Goal: Task Accomplishment & Management: Complete application form

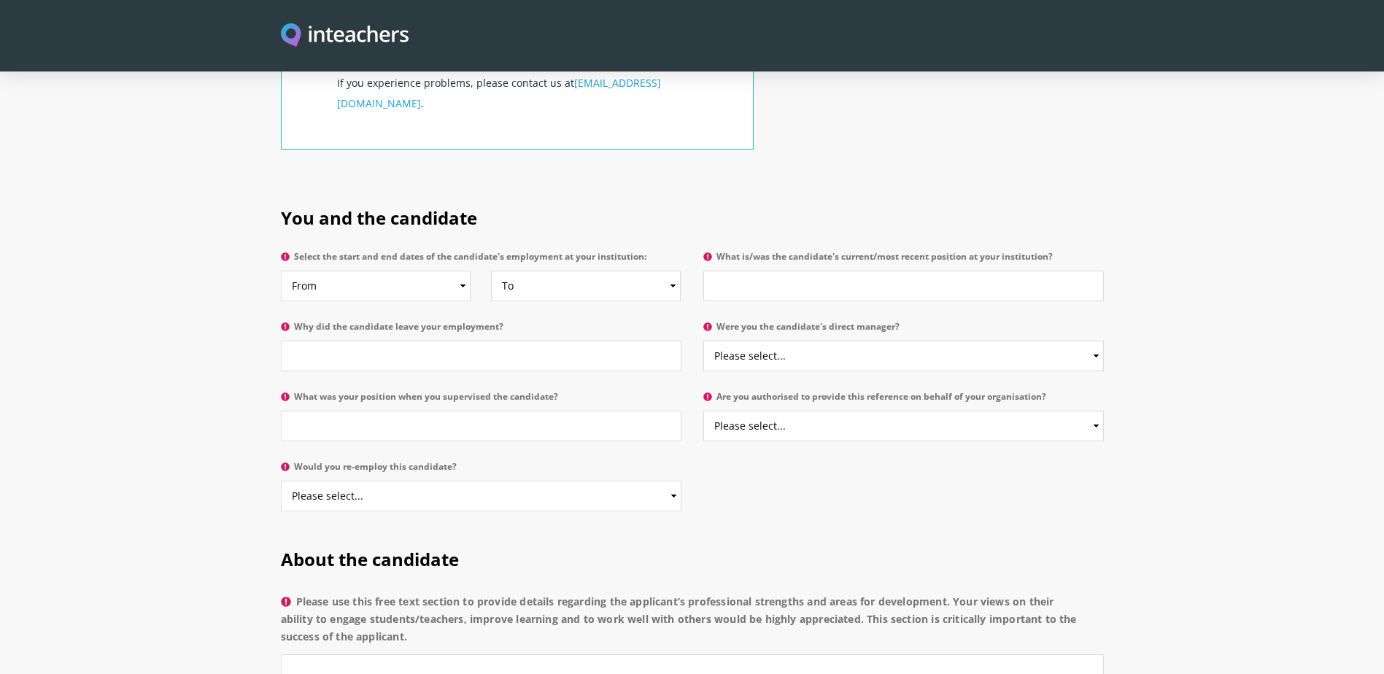
scroll to position [657, 0]
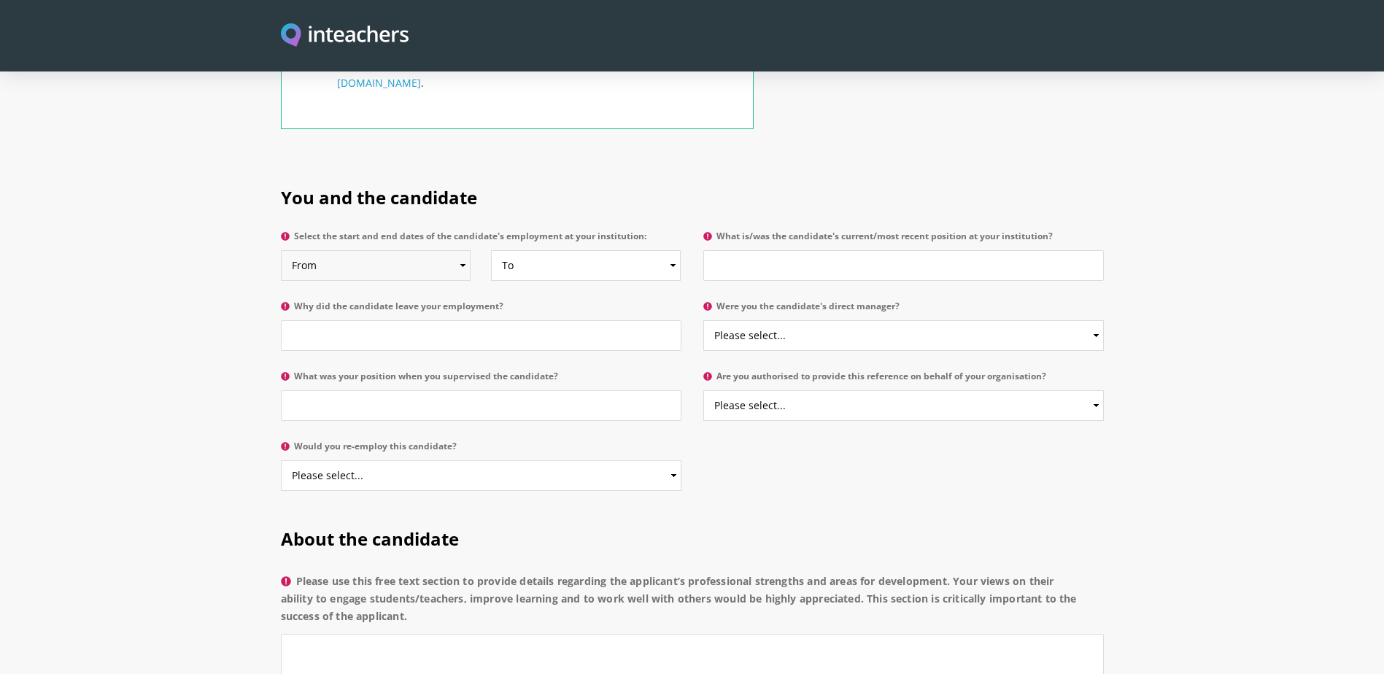
click at [461, 250] on select "From 2025 2024 2023 2022 2021 2020 2019 2018 2017 2016 2015 2014 2013 2012 2011…" at bounding box center [376, 265] width 190 height 31
select select "2024"
click at [281, 250] on select "From 2025 2024 2023 2022 2021 2020 2019 2018 2017 2016 2015 2014 2013 2012 2011…" at bounding box center [376, 265] width 190 height 31
click at [601, 250] on select "To Currently 2025 2024 2023 2022 2021 2020 2019 2018 2017 2016 2015 2014 2013 2…" at bounding box center [586, 265] width 190 height 31
select select "2025"
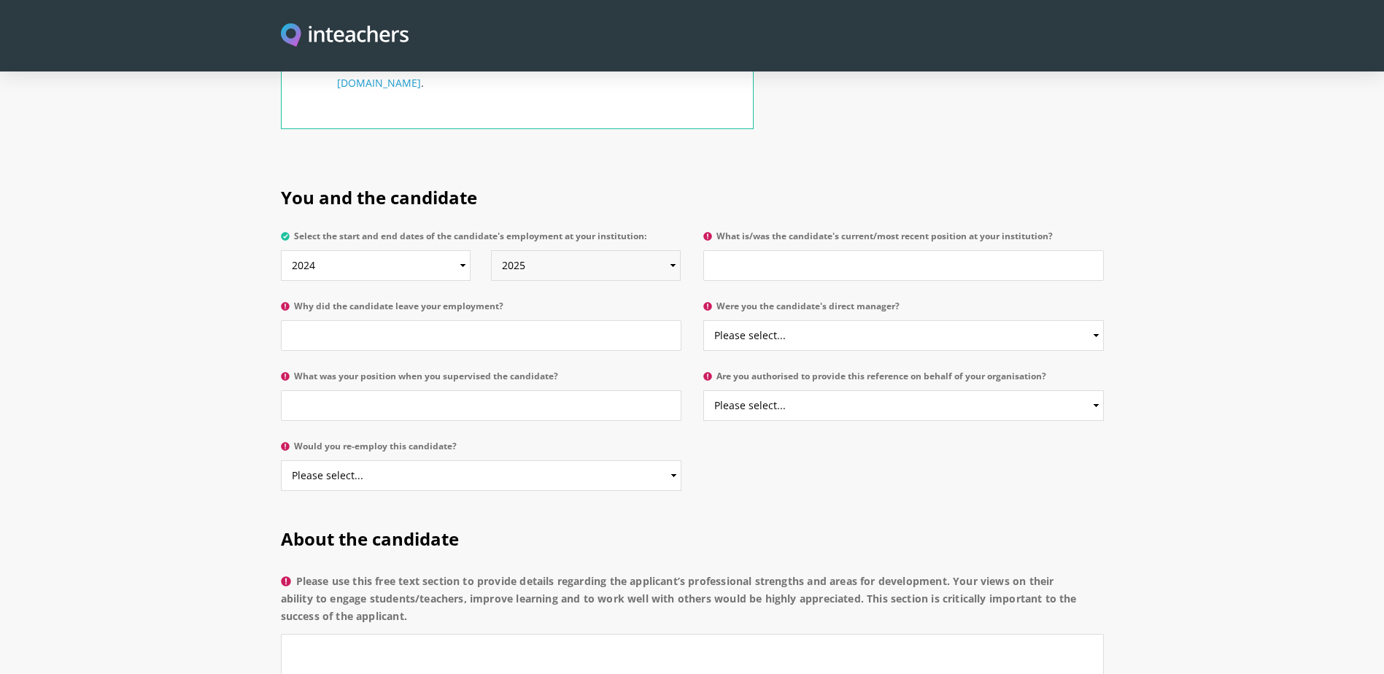
click at [491, 250] on select "To Currently 2025 2024 2023 2022 2021 2020 2019 2018 2017 2016 2015 2014 2013 2…" at bounding box center [586, 265] width 190 height 31
click at [384, 320] on input "Why did the candidate leave your employment?" at bounding box center [481, 335] width 401 height 31
click at [775, 250] on input "What is/was the candidate's current/most recent position at your institution?" at bounding box center [903, 265] width 401 height 31
type input "English teacher"
click at [325, 320] on input "Why did the candidate leave your employment?" at bounding box center [481, 335] width 401 height 31
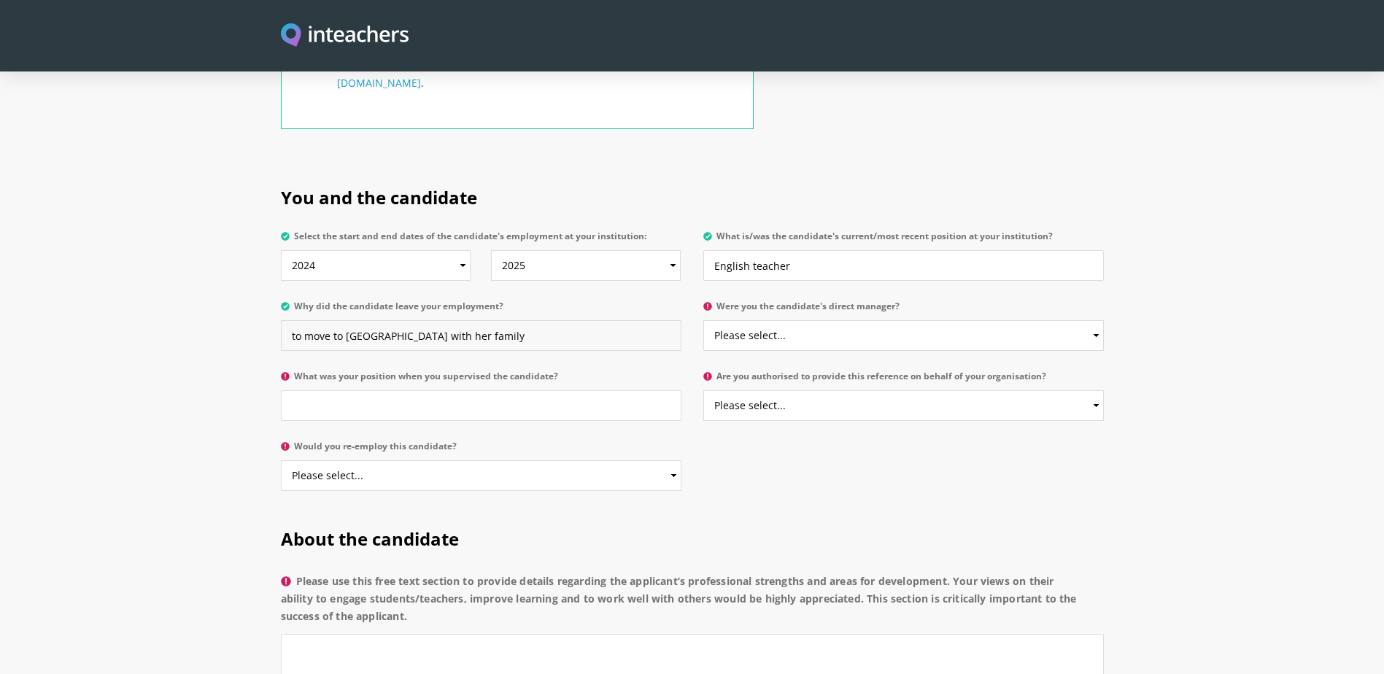
type input "to move to [GEOGRAPHIC_DATA] with her family"
click at [803, 320] on select "Please select... Yes No" at bounding box center [903, 335] width 401 height 31
select select "Yes"
click at [703, 320] on select "Please select... Yes No" at bounding box center [903, 335] width 401 height 31
click at [391, 390] on input "What was your position when you supervised the candidate?" at bounding box center [481, 405] width 401 height 31
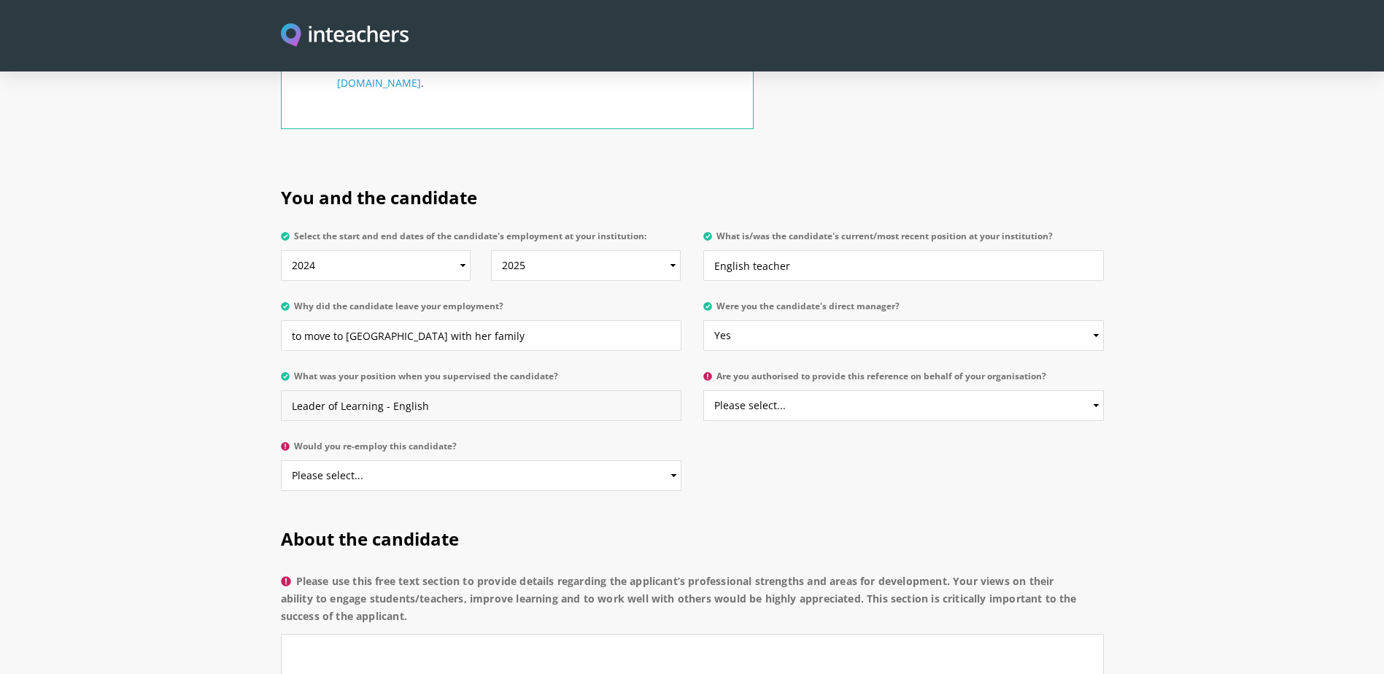
type input "Leader of Learning - English"
click at [776, 390] on select "Please select... Yes No" at bounding box center [903, 405] width 401 height 31
select select "Yes"
click at [703, 390] on select "Please select... Yes No" at bounding box center [903, 405] width 401 height 31
click at [357, 460] on select "Please select... Yes No" at bounding box center [481, 475] width 401 height 31
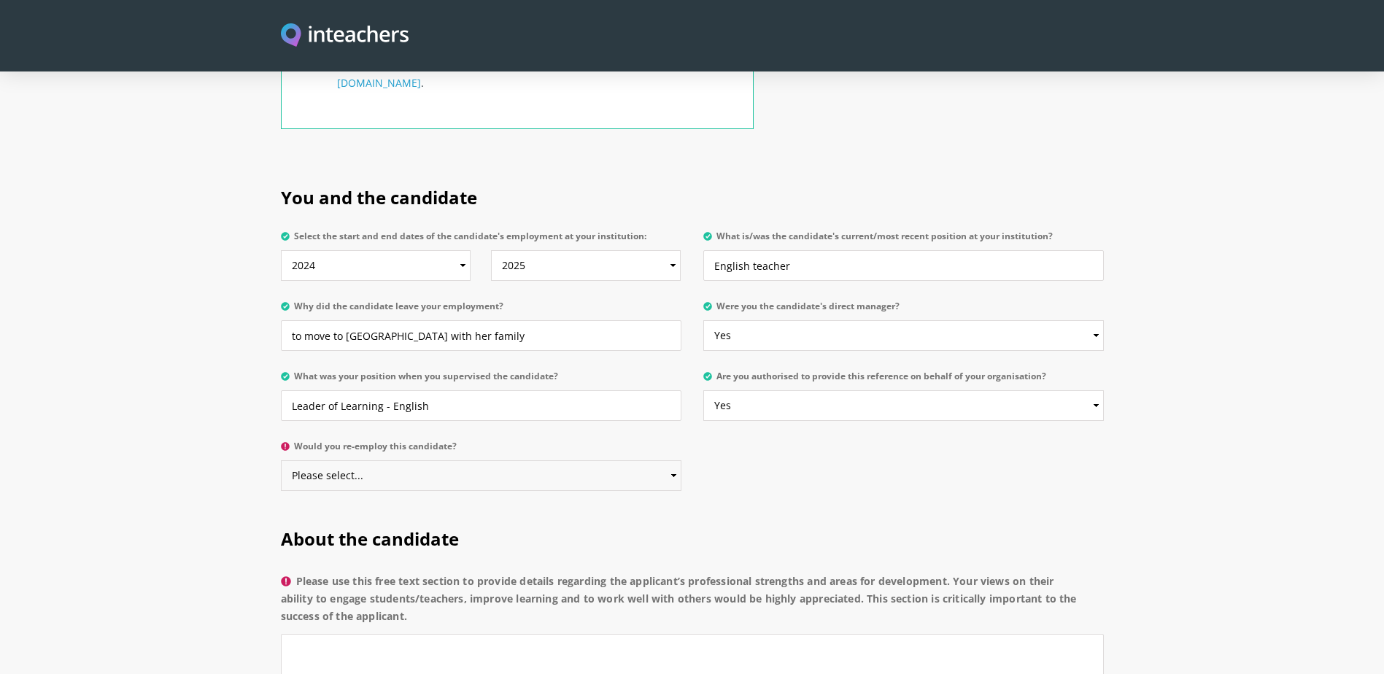
select select "Yes"
click at [281, 460] on select "Please select... Yes No" at bounding box center [481, 475] width 401 height 31
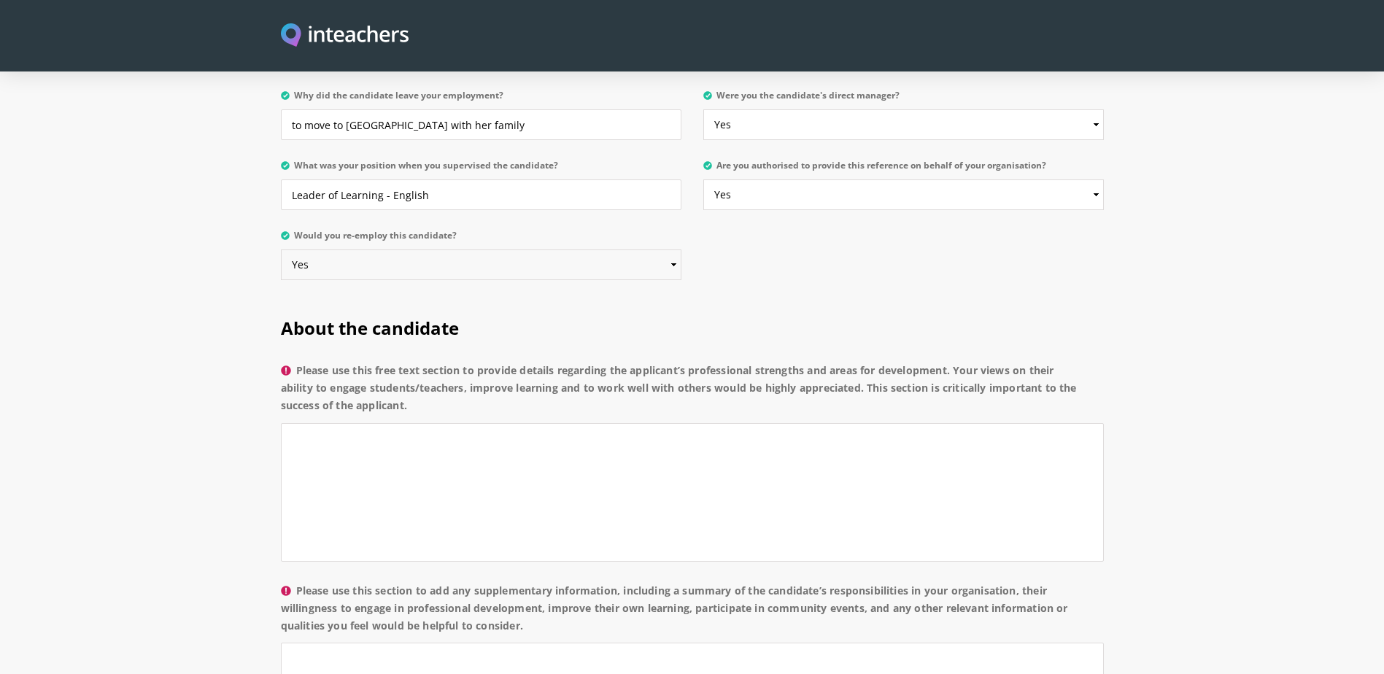
scroll to position [948, 0]
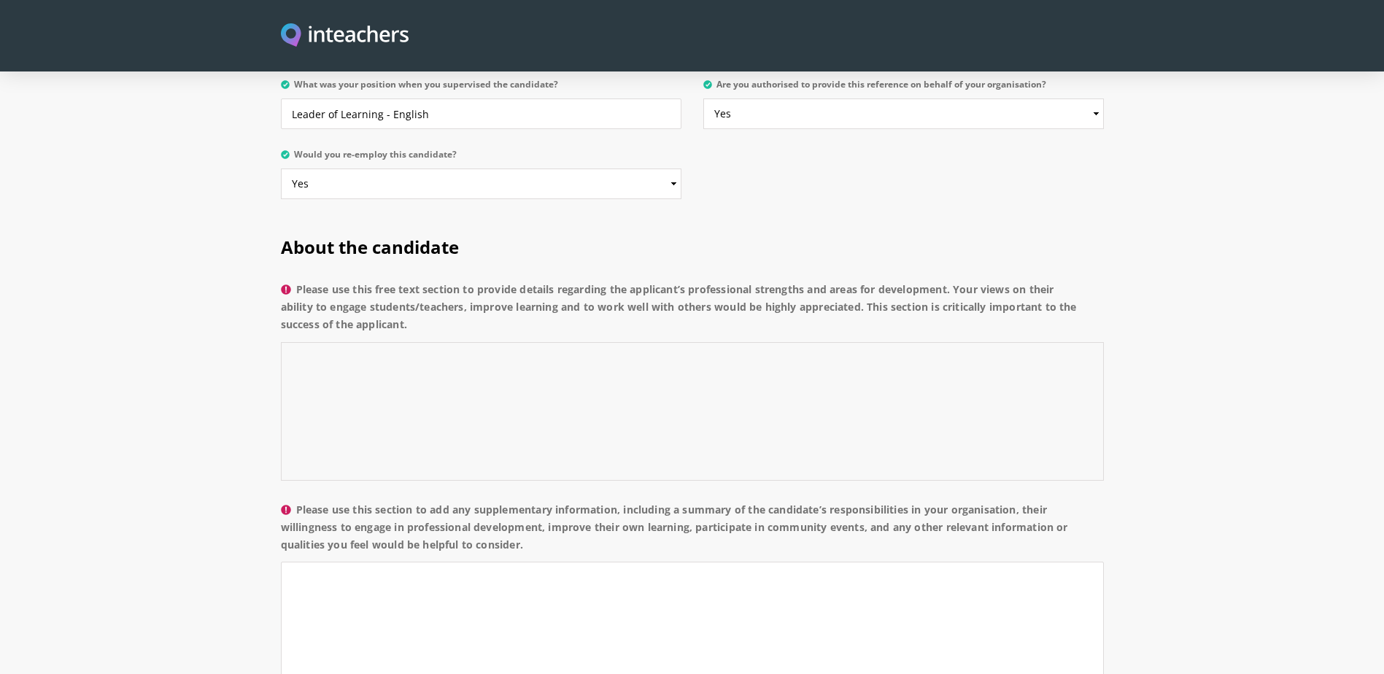
click at [497, 346] on textarea "Please use this free text section to provide details regarding the applicant’s …" at bounding box center [692, 411] width 823 height 139
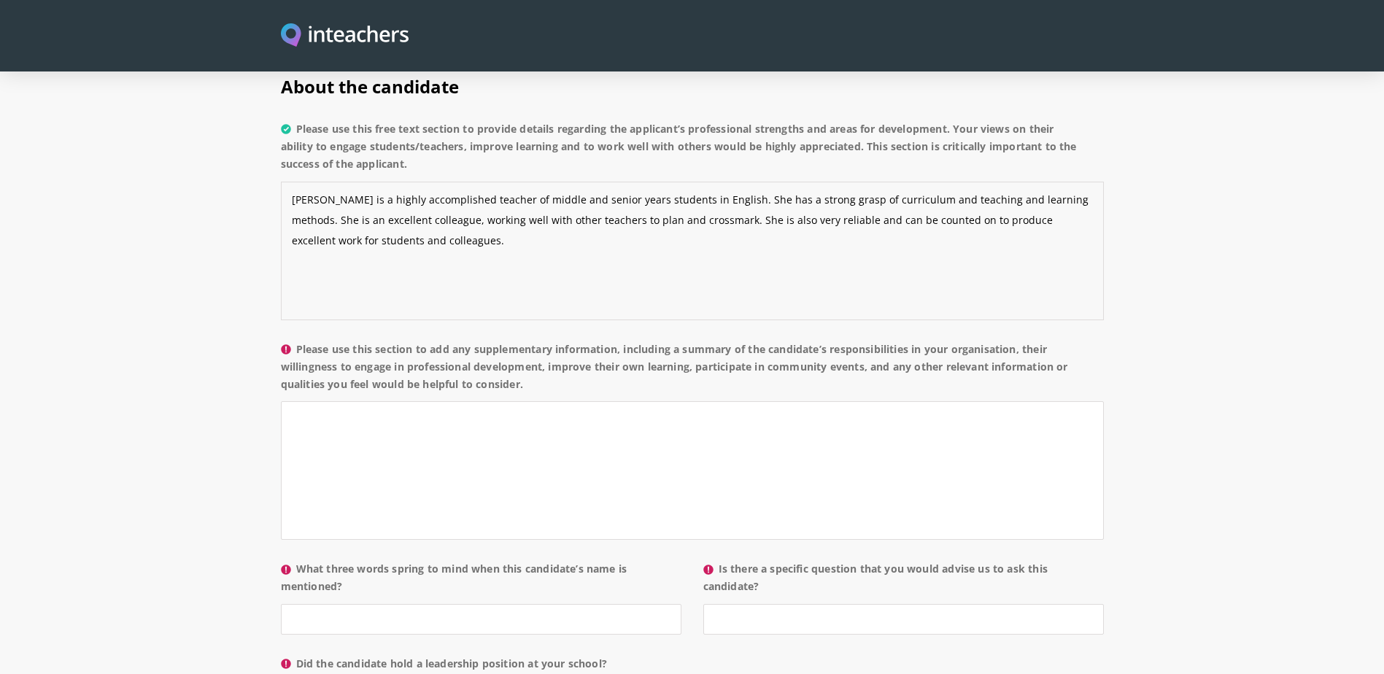
scroll to position [1167, 0]
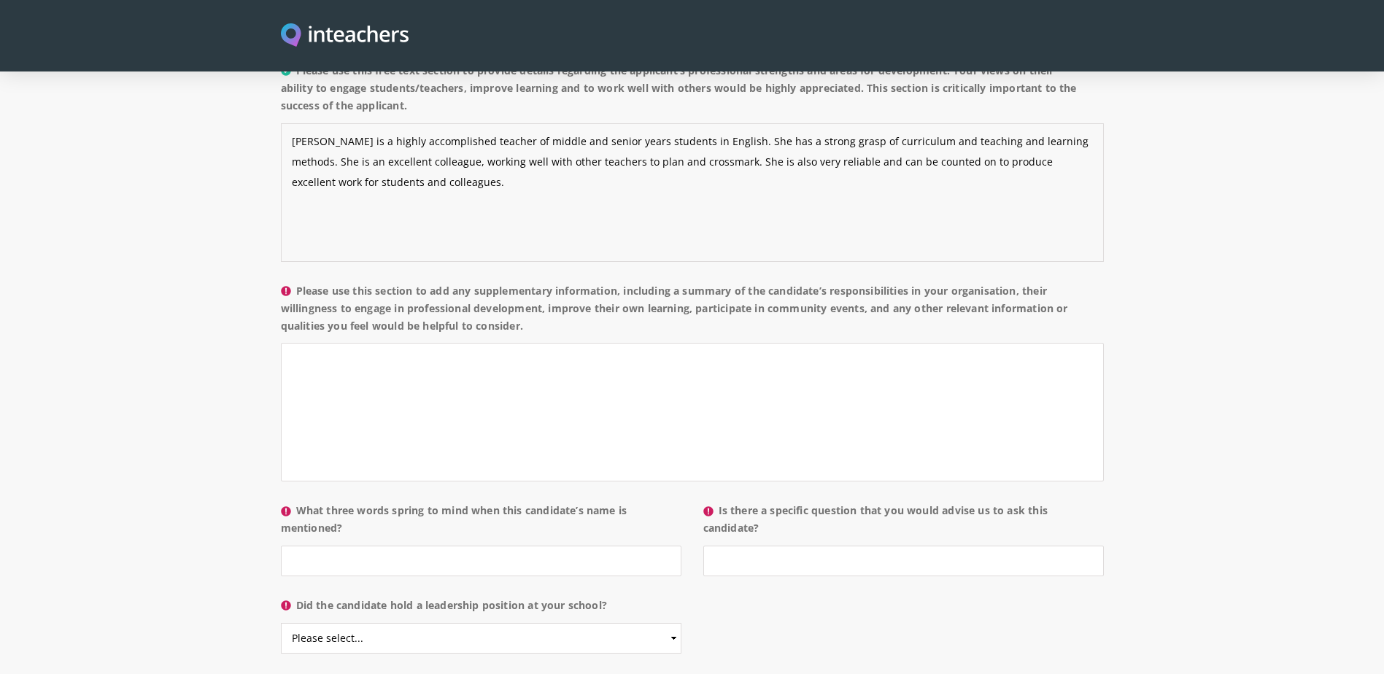
type textarea "[PERSON_NAME] is a highly accomplished teacher of middle and senior years stude…"
click at [498, 383] on textarea "Please use this section to add any supplementary information, including a summa…" at bounding box center [692, 412] width 823 height 139
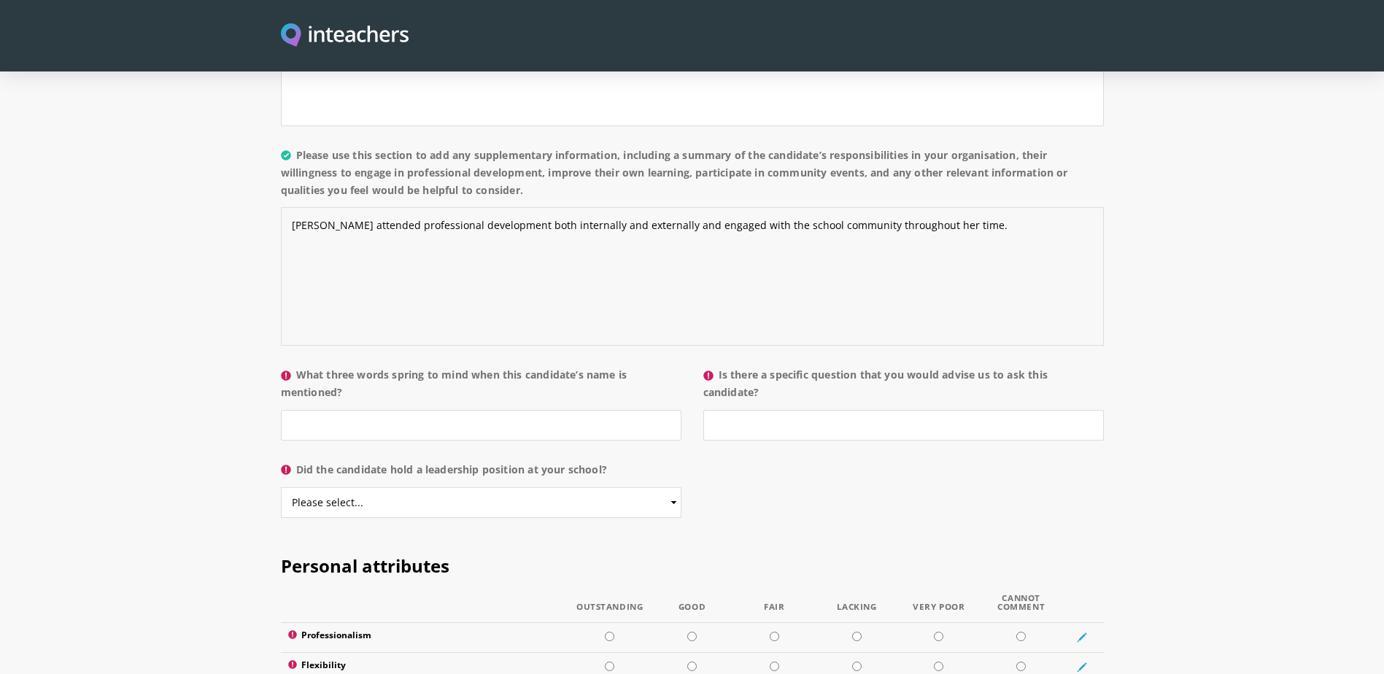
scroll to position [1313, 0]
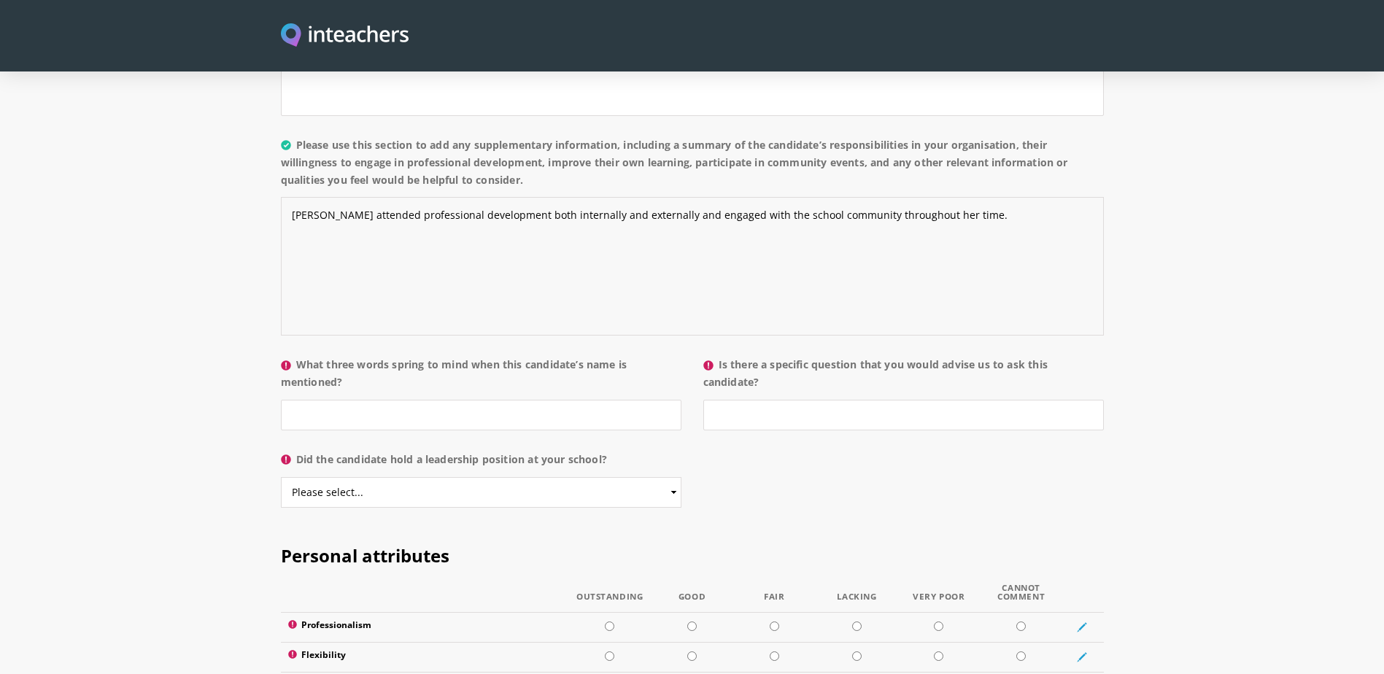
type textarea "[PERSON_NAME] attended professional development both internally and externally …"
click at [436, 400] on input "What three words spring to mind when this candidate’s name is mentioned?" at bounding box center [481, 415] width 401 height 31
type input "kind, knowledgeable, professional"
click at [738, 400] on input "Is there a specific question that you would advise us to ask this candidate?" at bounding box center [903, 415] width 401 height 31
type input "What book are you reading at the moment?"
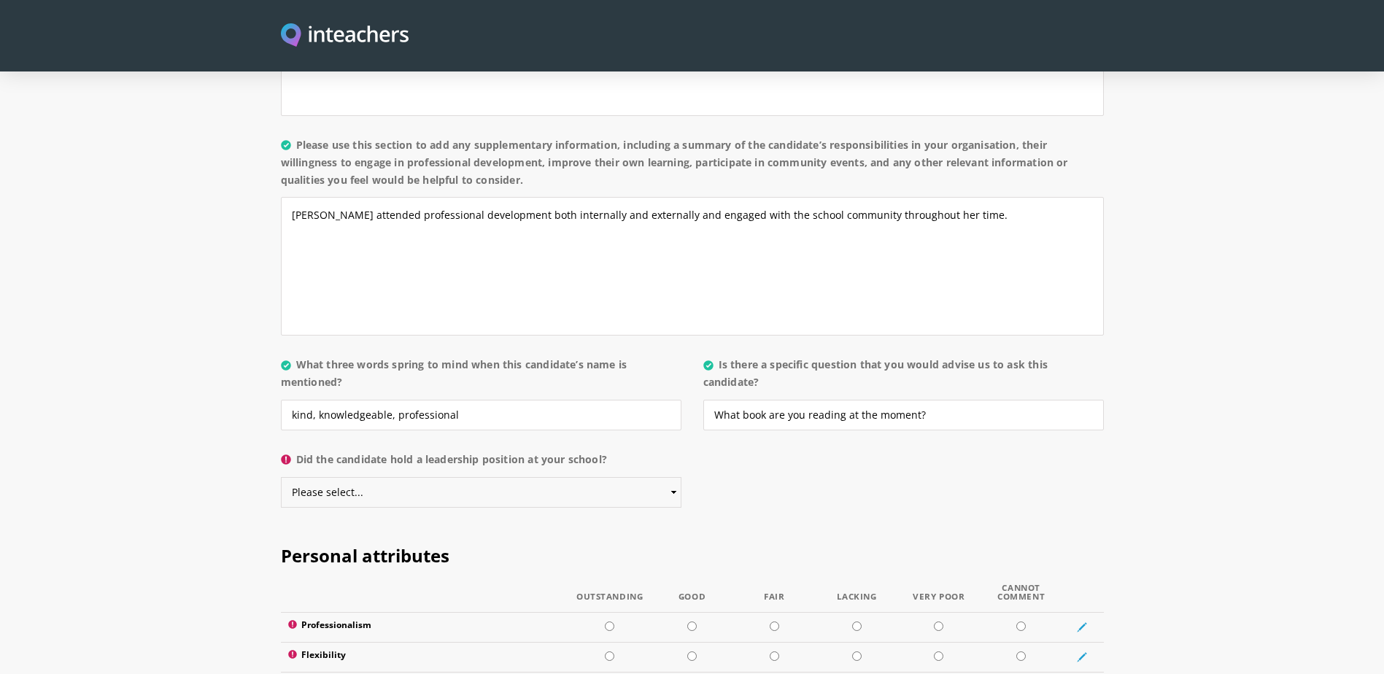
click at [339, 477] on select "Please select... Yes No" at bounding box center [481, 492] width 401 height 31
select select "No"
click at [281, 477] on select "Please select... Yes No" at bounding box center [481, 492] width 401 height 31
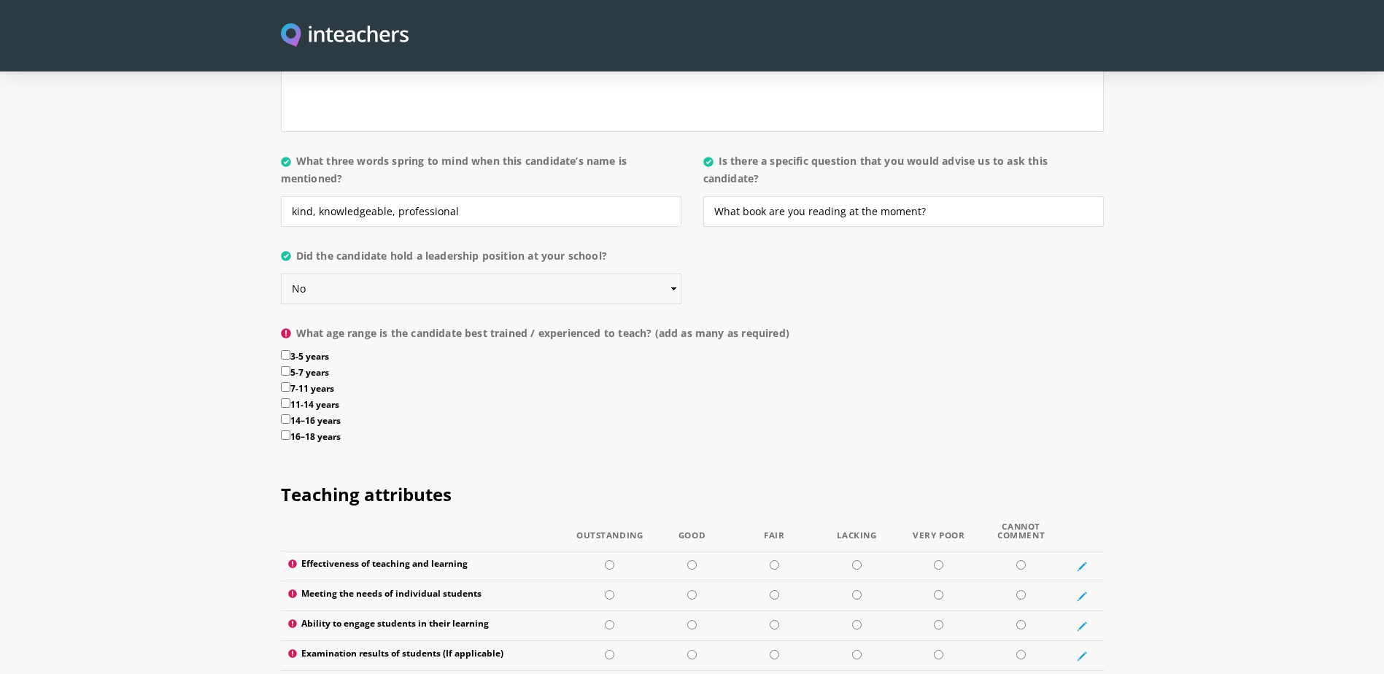
scroll to position [1532, 0]
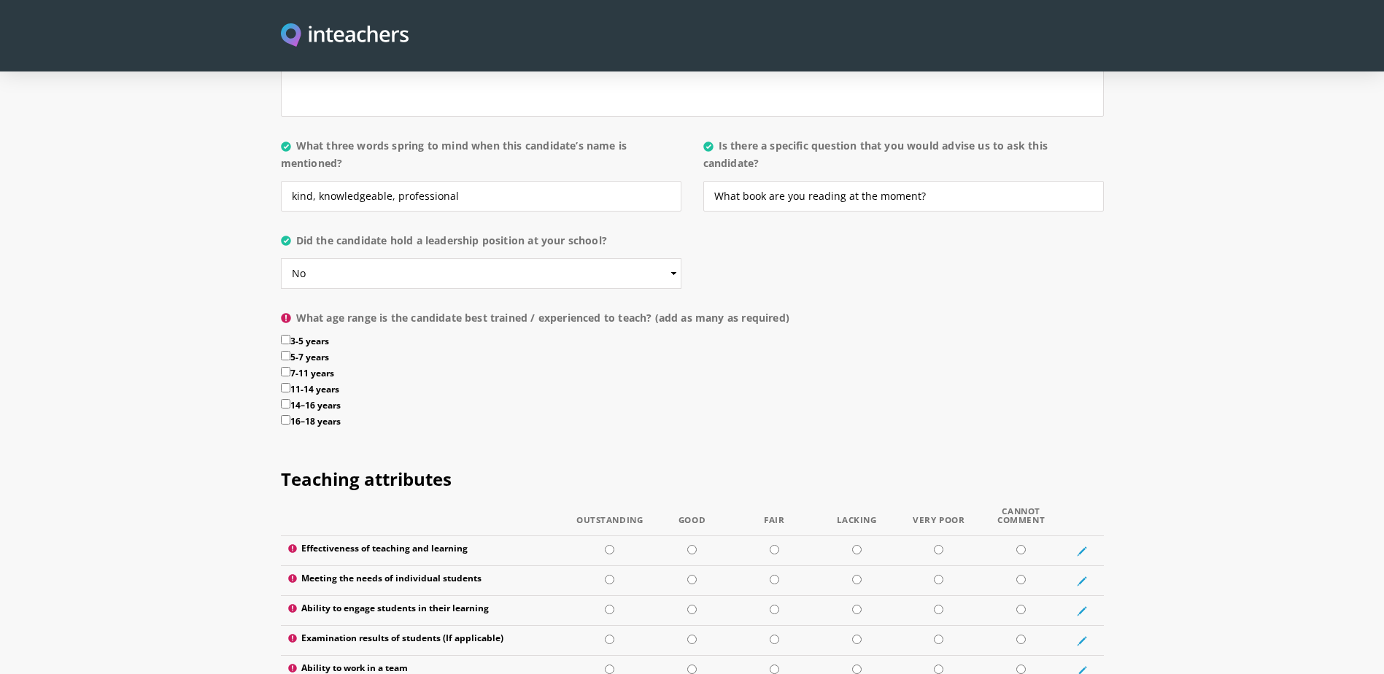
click at [285, 383] on input "11-14 years" at bounding box center [285, 387] width 9 height 9
checkbox input "true"
click at [285, 399] on input "14–16 years" at bounding box center [285, 403] width 9 height 9
checkbox input "true"
click at [287, 415] on input "16–18 years" at bounding box center [285, 419] width 9 height 9
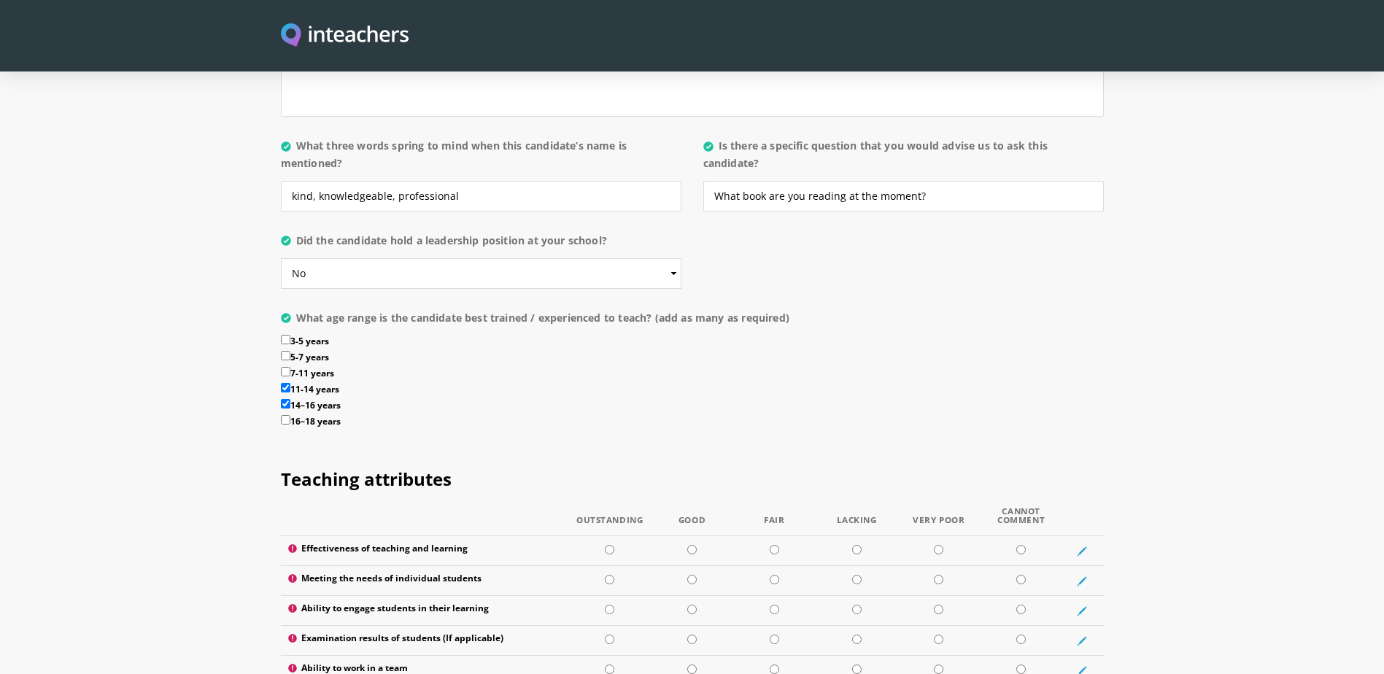
checkbox input "true"
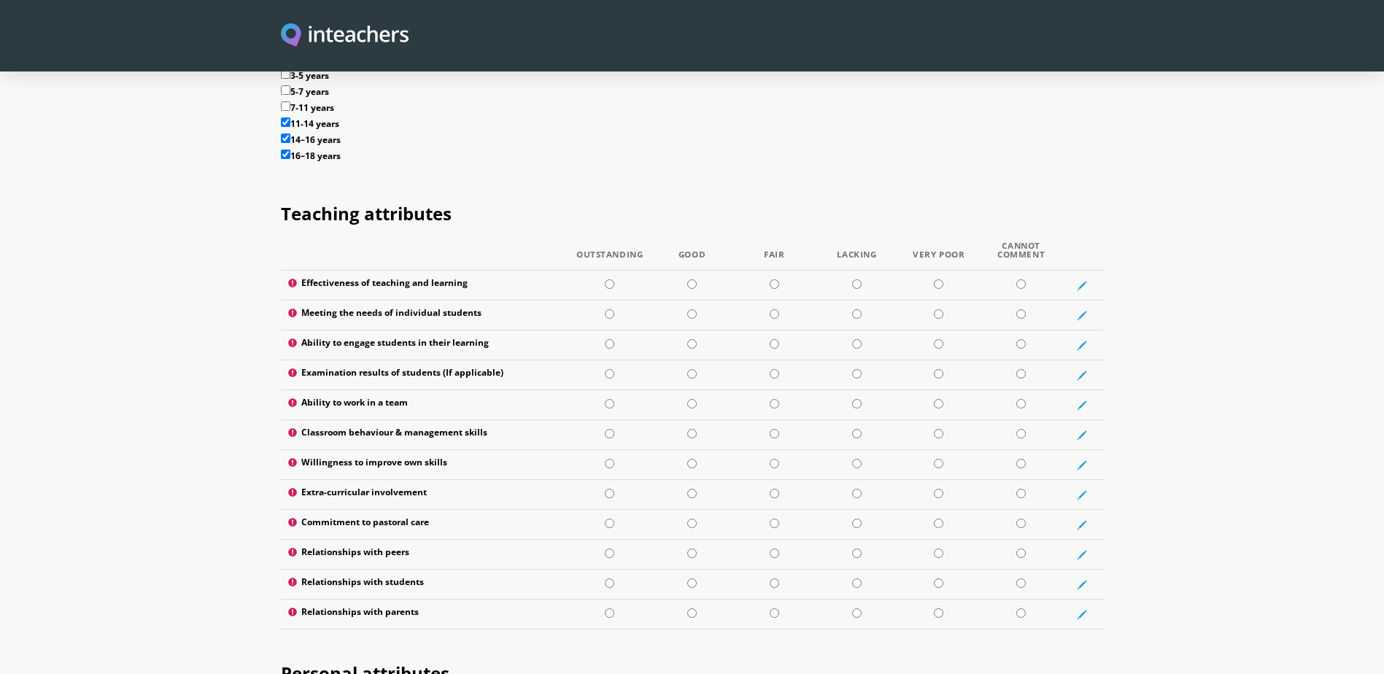
scroll to position [1824, 0]
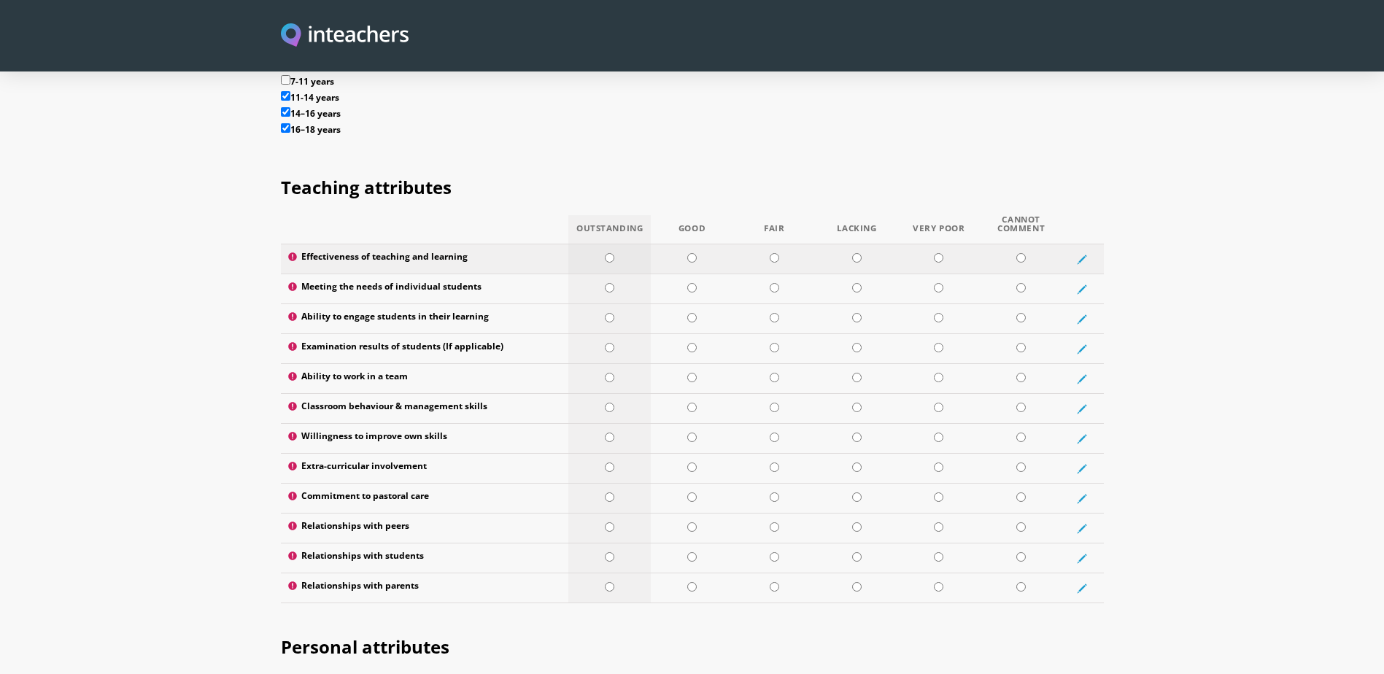
click at [611, 253] on input "radio" at bounding box center [609, 257] width 9 height 9
radio input "true"
click at [609, 283] on input "radio" at bounding box center [609, 287] width 9 height 9
radio input "true"
click at [611, 313] on input "radio" at bounding box center [609, 317] width 9 height 9
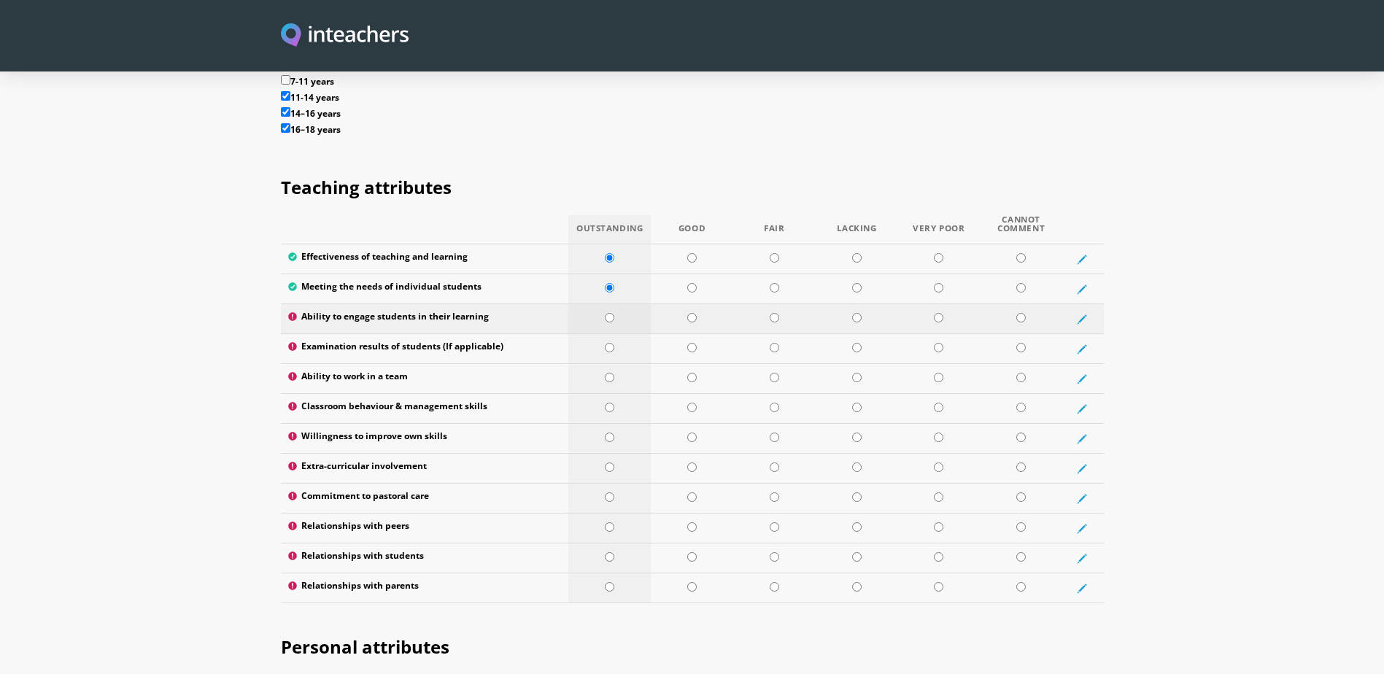
radio input "true"
click at [1021, 343] on input "radio" at bounding box center [1020, 347] width 9 height 9
radio input "true"
click at [615, 364] on td at bounding box center [609, 379] width 82 height 30
radio input "true"
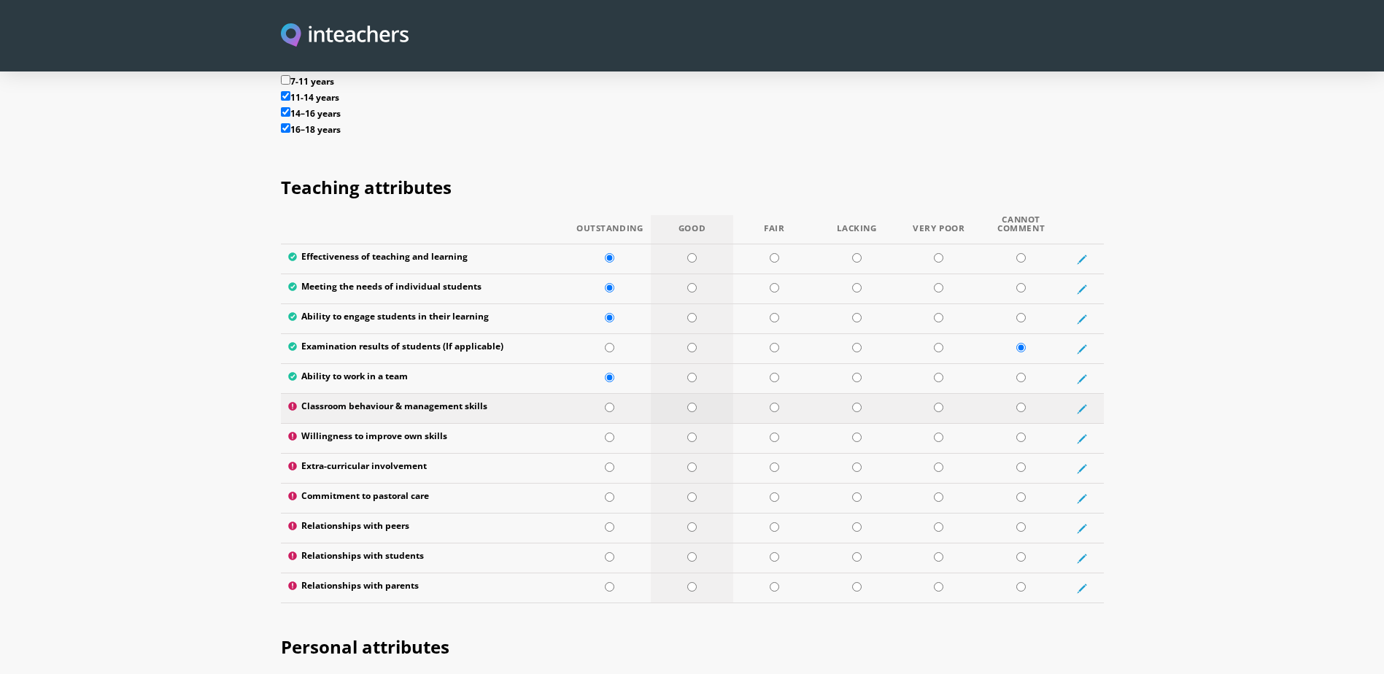
click at [692, 403] on input "radio" at bounding box center [691, 407] width 9 height 9
radio input "true"
click at [694, 433] on input "radio" at bounding box center [691, 437] width 9 height 9
radio input "true"
click at [694, 463] on input "radio" at bounding box center [691, 467] width 9 height 9
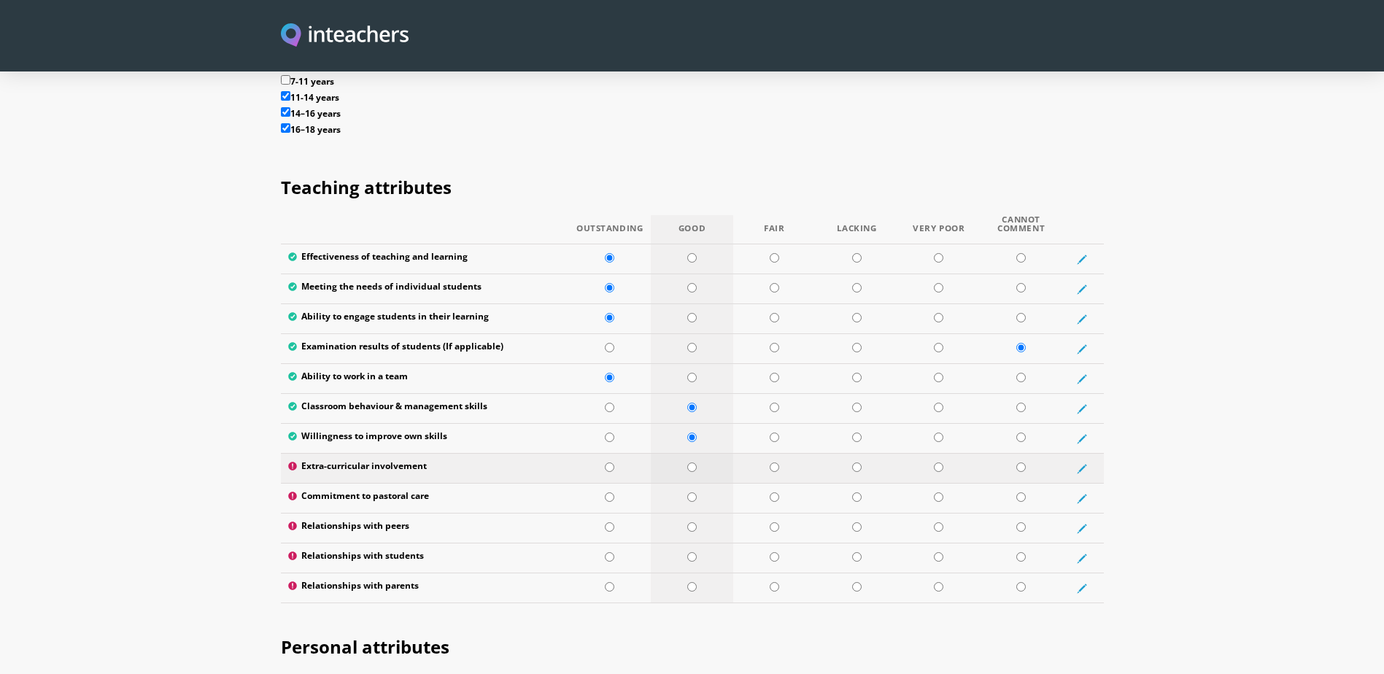
radio input "true"
click at [608, 433] on input "radio" at bounding box center [609, 437] width 9 height 9
radio input "true"
click at [1021, 492] on input "radio" at bounding box center [1020, 496] width 9 height 9
radio input "true"
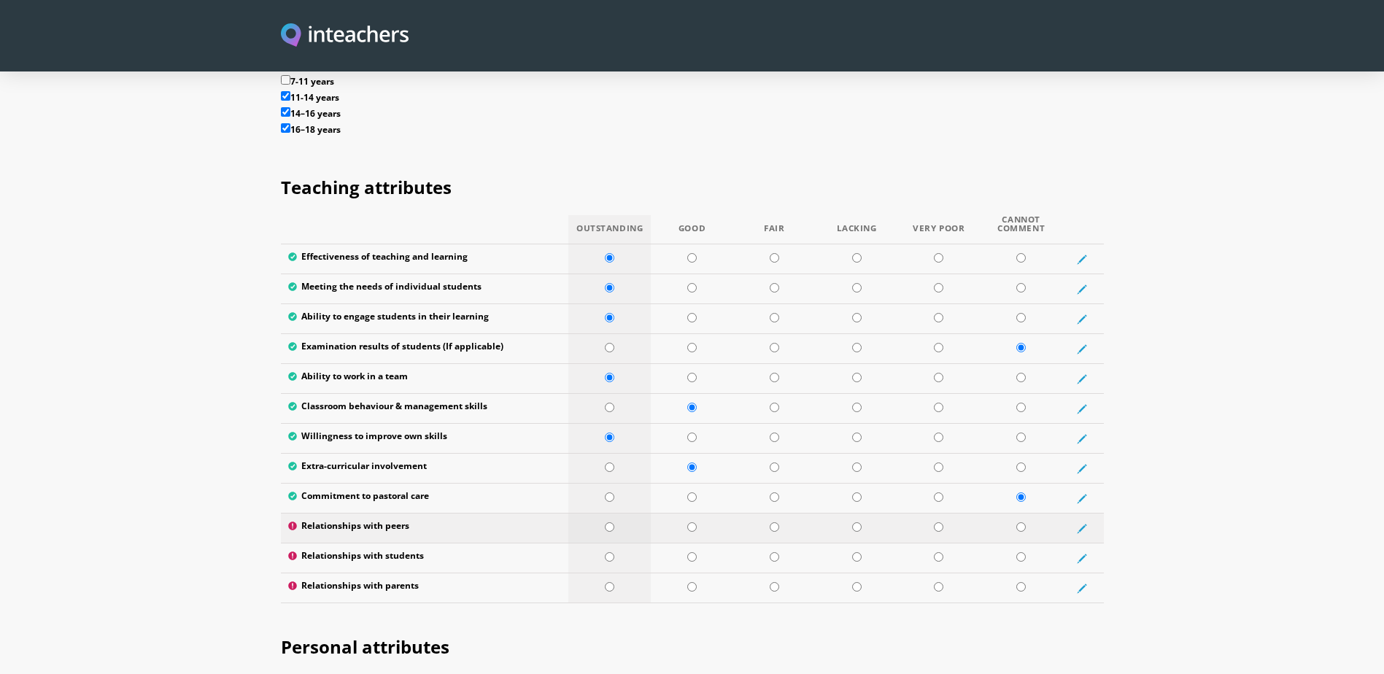
click at [611, 522] on input "radio" at bounding box center [609, 526] width 9 height 9
radio input "true"
click at [612, 552] on input "radio" at bounding box center [609, 556] width 9 height 9
radio input "true"
click at [1026, 582] on input "radio" at bounding box center [1020, 586] width 9 height 9
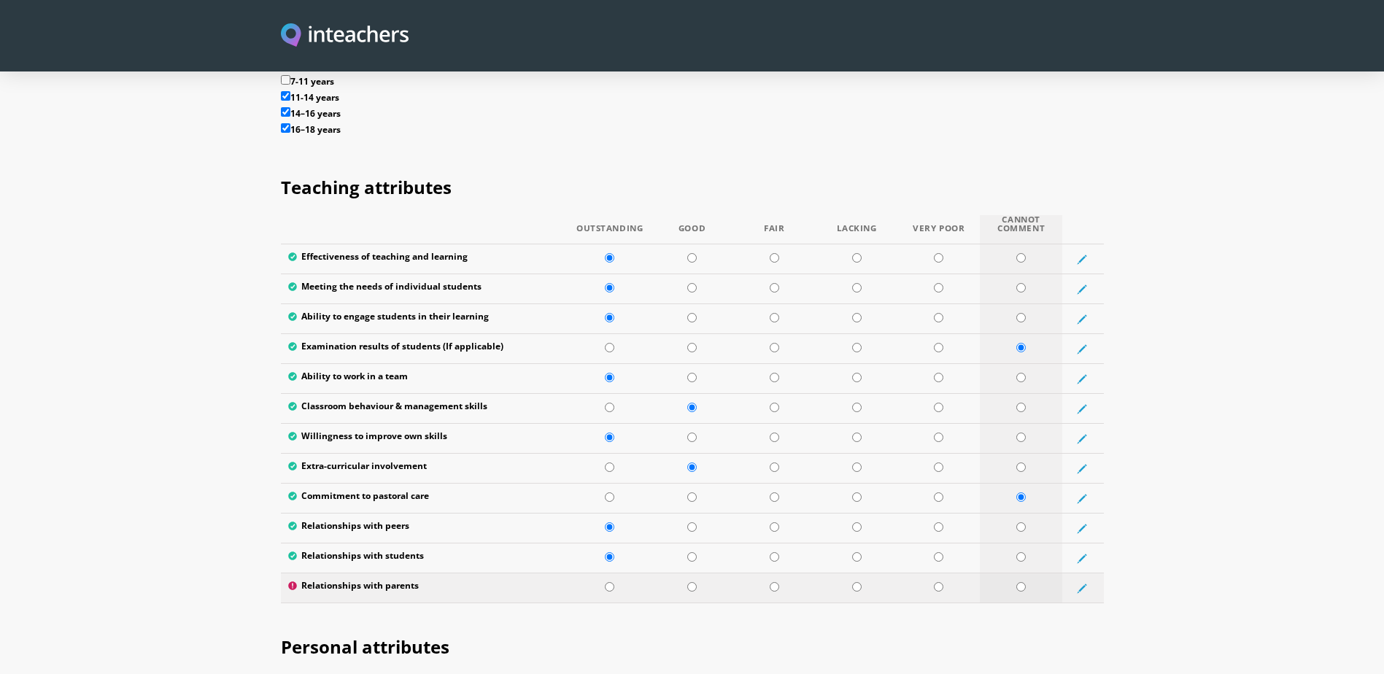
radio input "true"
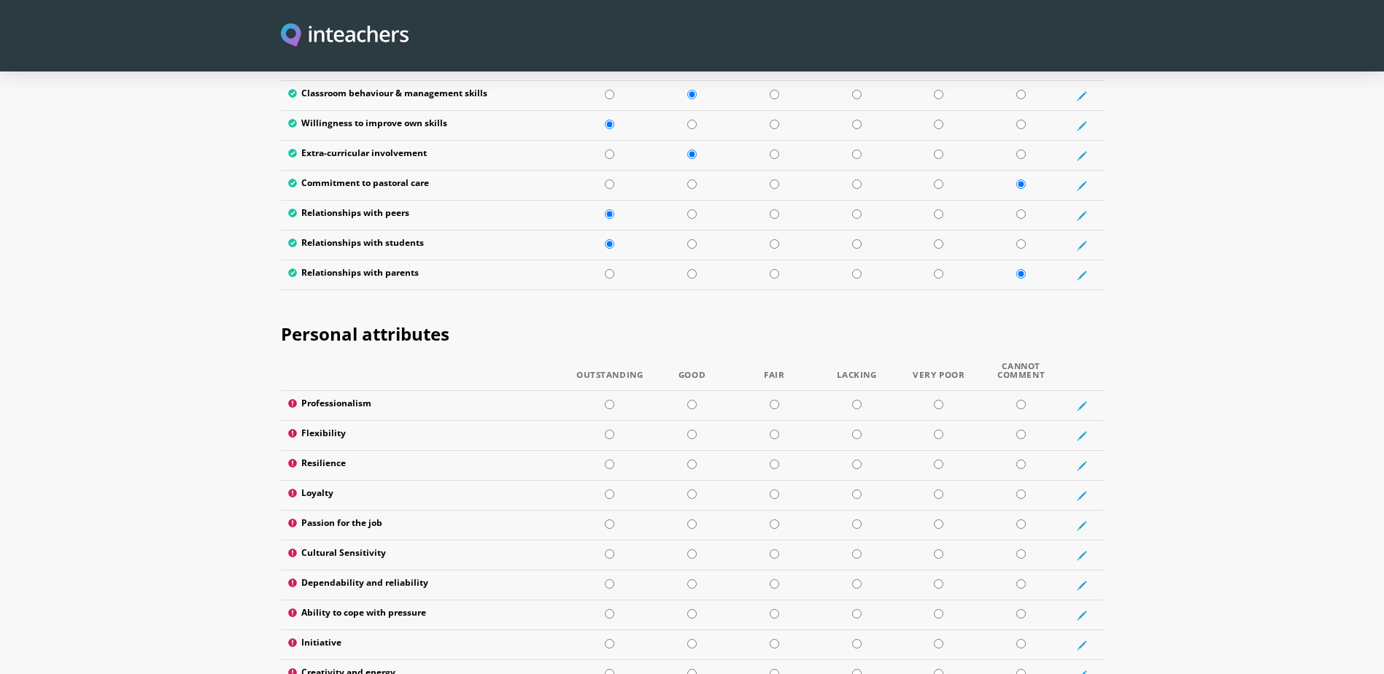
scroll to position [2189, 0]
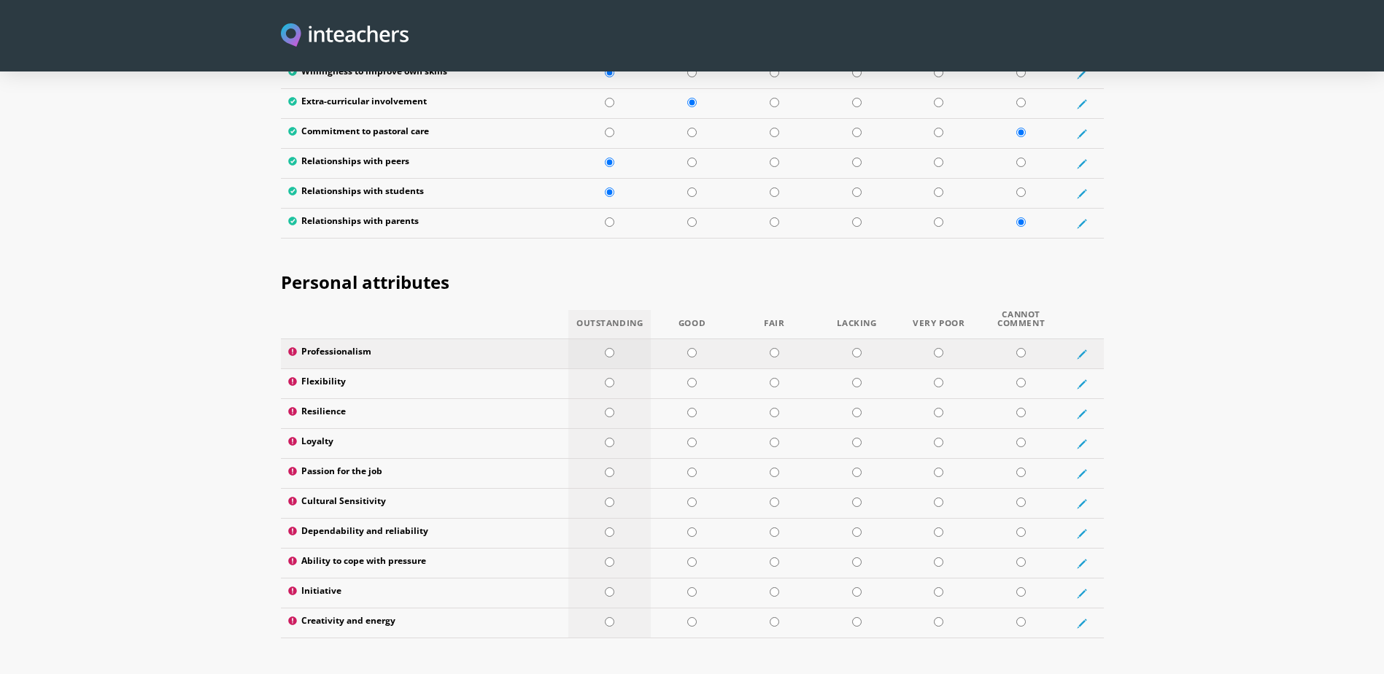
click at [614, 348] on input "radio" at bounding box center [609, 352] width 9 height 9
radio input "true"
click at [608, 378] on input "radio" at bounding box center [609, 382] width 9 height 9
radio input "true"
click at [608, 408] on input "radio" at bounding box center [609, 412] width 9 height 9
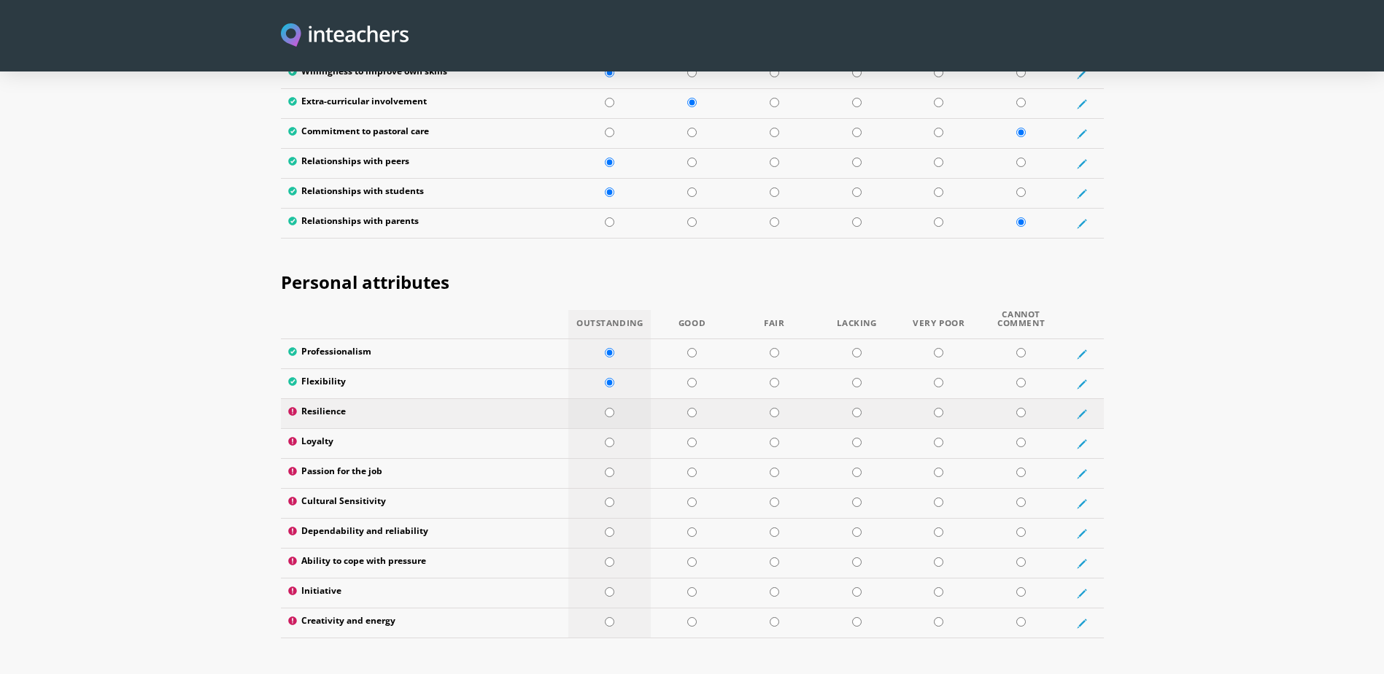
radio input "true"
click at [608, 468] on input "radio" at bounding box center [609, 472] width 9 height 9
radio input "true"
click at [609, 498] on input "radio" at bounding box center [609, 502] width 9 height 9
radio input "true"
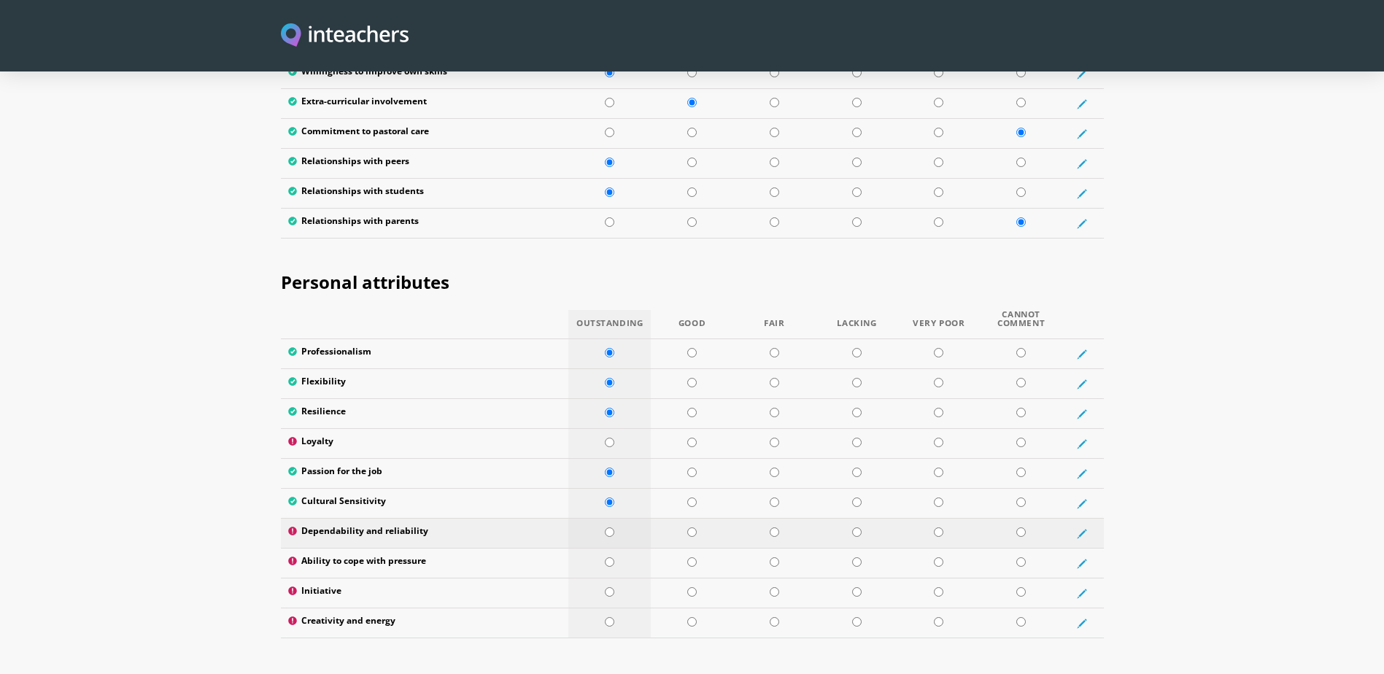
click at [609, 527] on input "radio" at bounding box center [609, 531] width 9 height 9
radio input "true"
click at [607, 557] on input "radio" at bounding box center [609, 561] width 9 height 9
radio input "true"
click at [691, 587] on input "radio" at bounding box center [691, 591] width 9 height 9
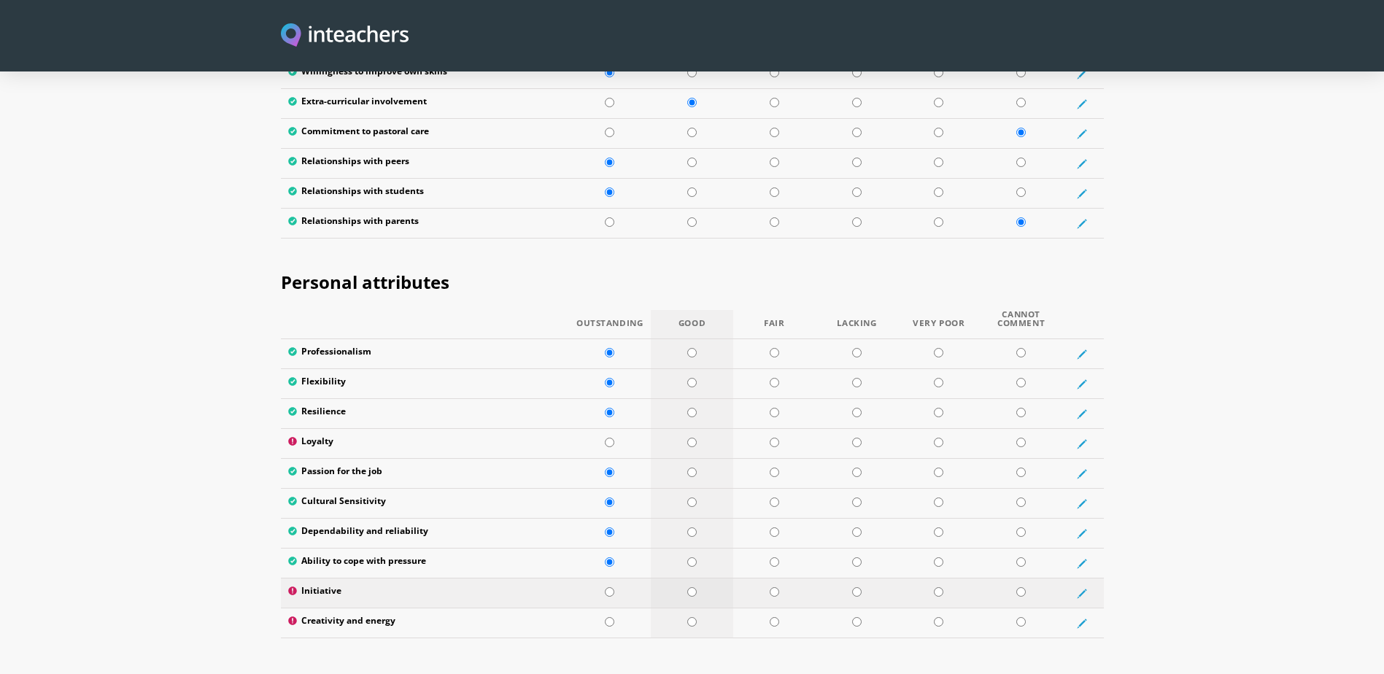
radio input "true"
click at [608, 617] on input "radio" at bounding box center [609, 621] width 9 height 9
radio input "true"
click at [1023, 438] on input "radio" at bounding box center [1020, 442] width 9 height 9
radio input "true"
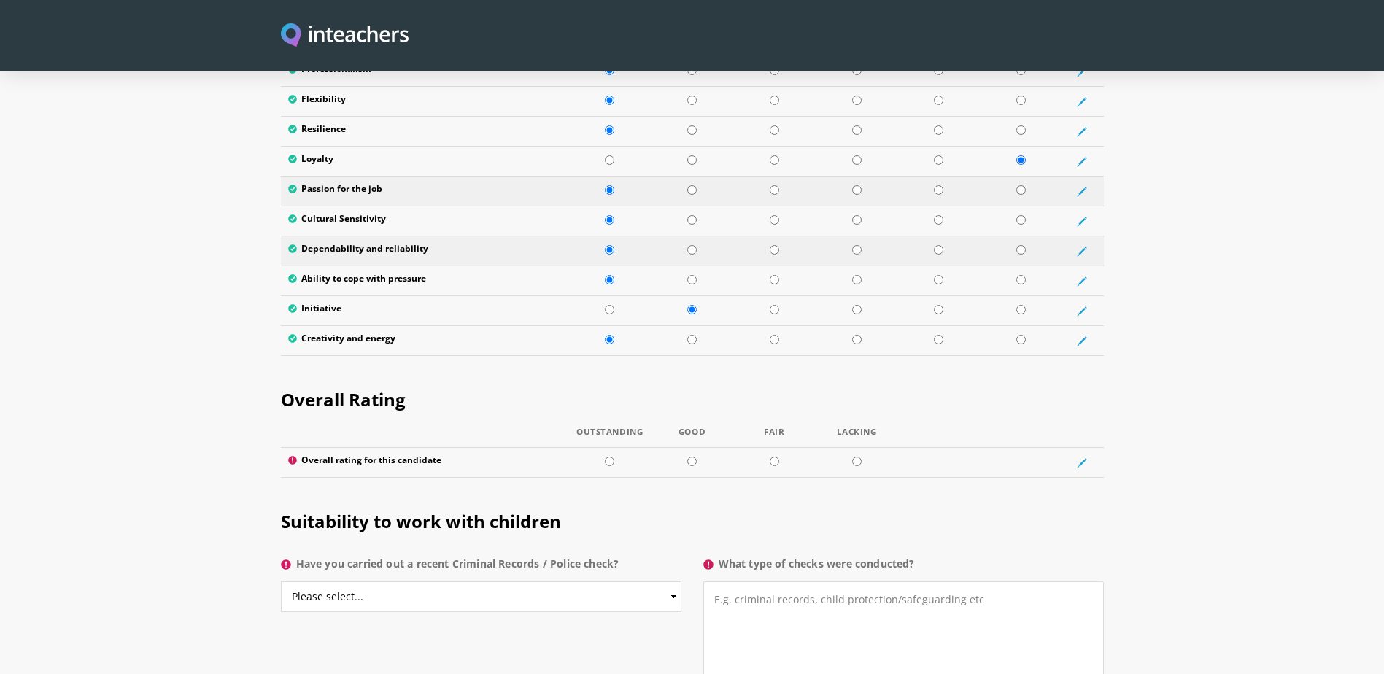
scroll to position [2553, 0]
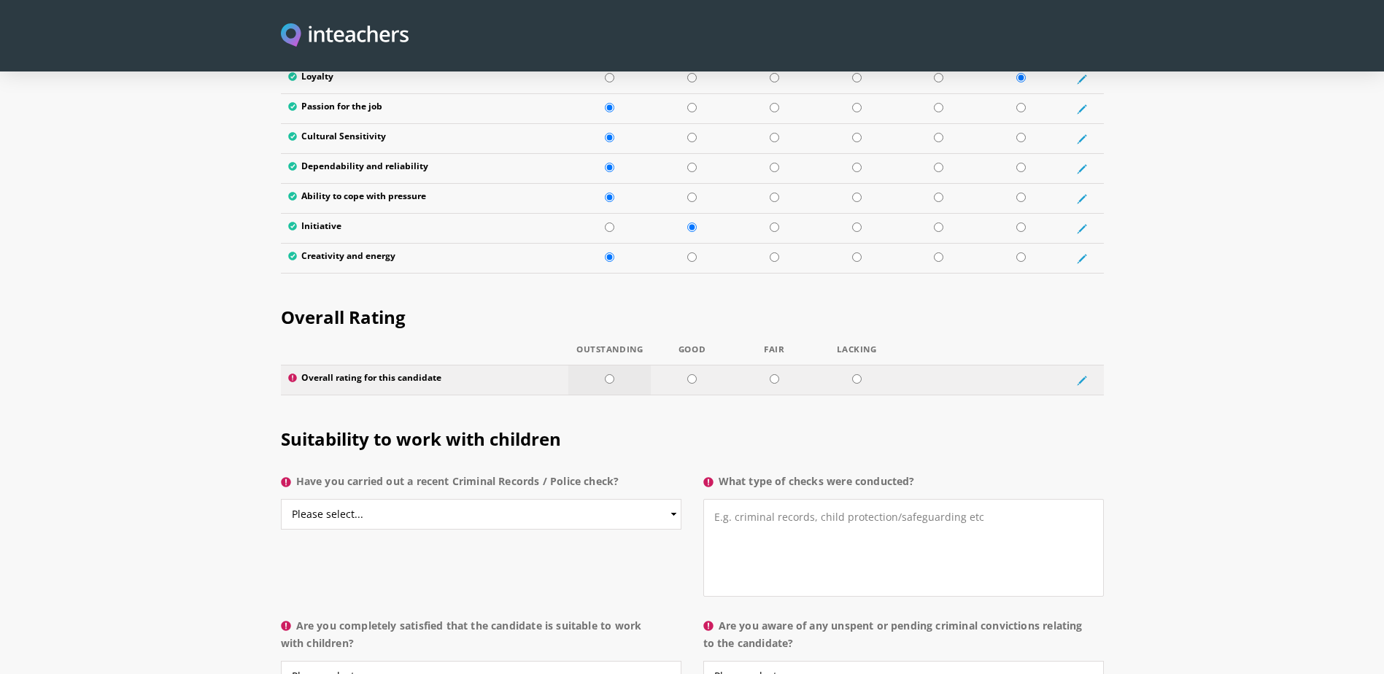
click at [608, 374] on input "radio" at bounding box center [609, 378] width 9 height 9
radio input "true"
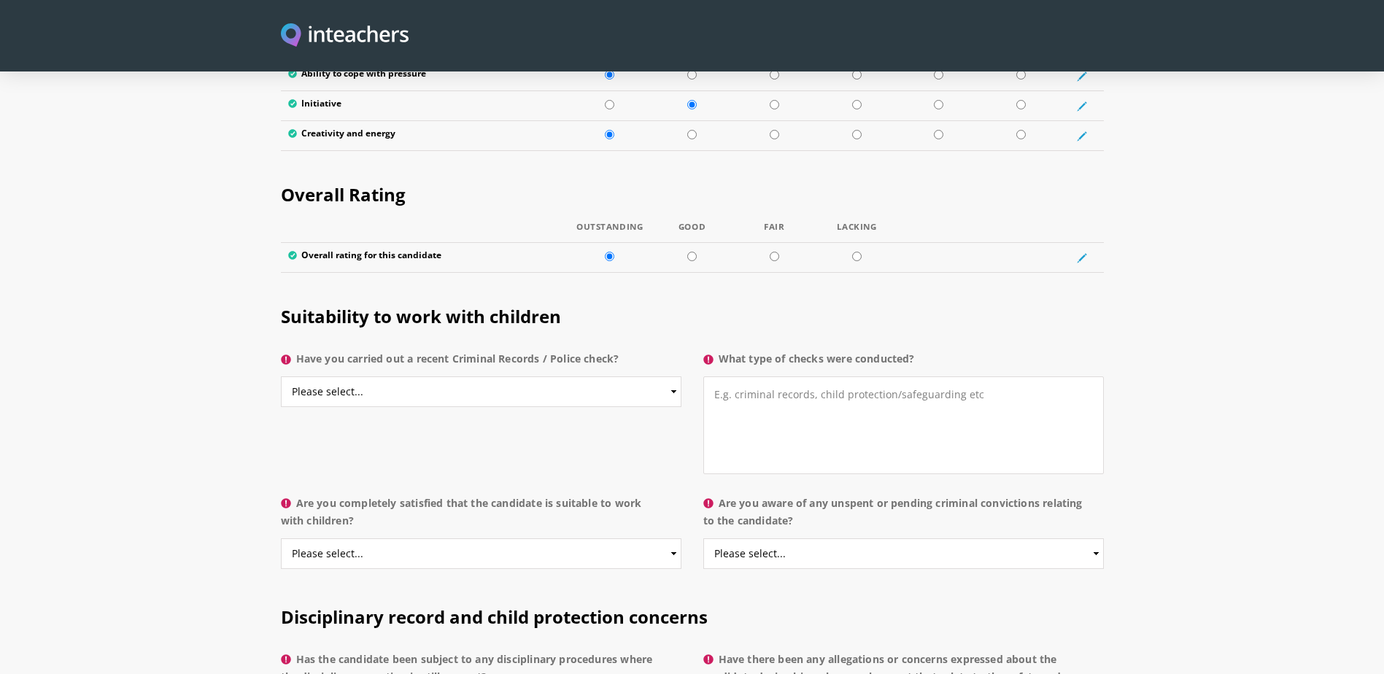
scroll to position [2699, 0]
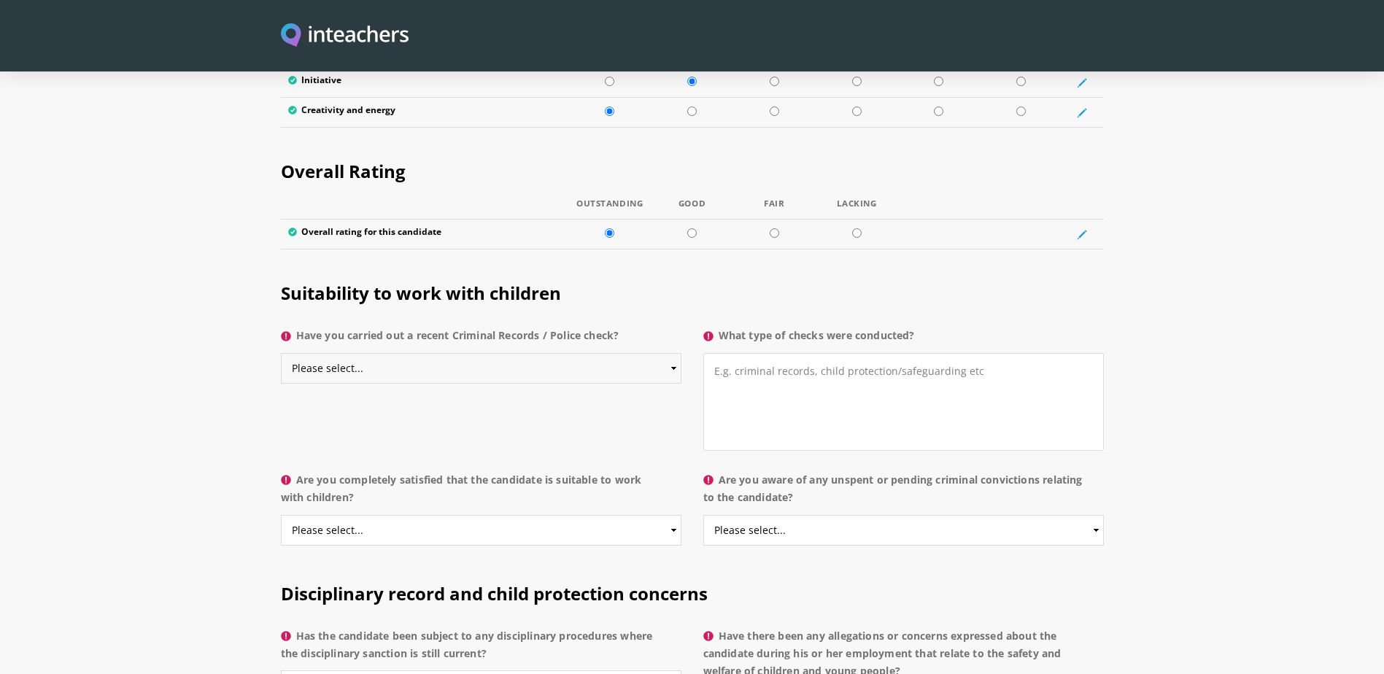
click at [491, 353] on select "Please select... Yes No Do not know" at bounding box center [481, 368] width 401 height 31
select select "No"
click at [281, 353] on select "Please select... Yes No Do not know" at bounding box center [481, 368] width 401 height 31
click at [343, 515] on select "Please select... Yes No Do not know" at bounding box center [481, 530] width 401 height 31
select select "Yes"
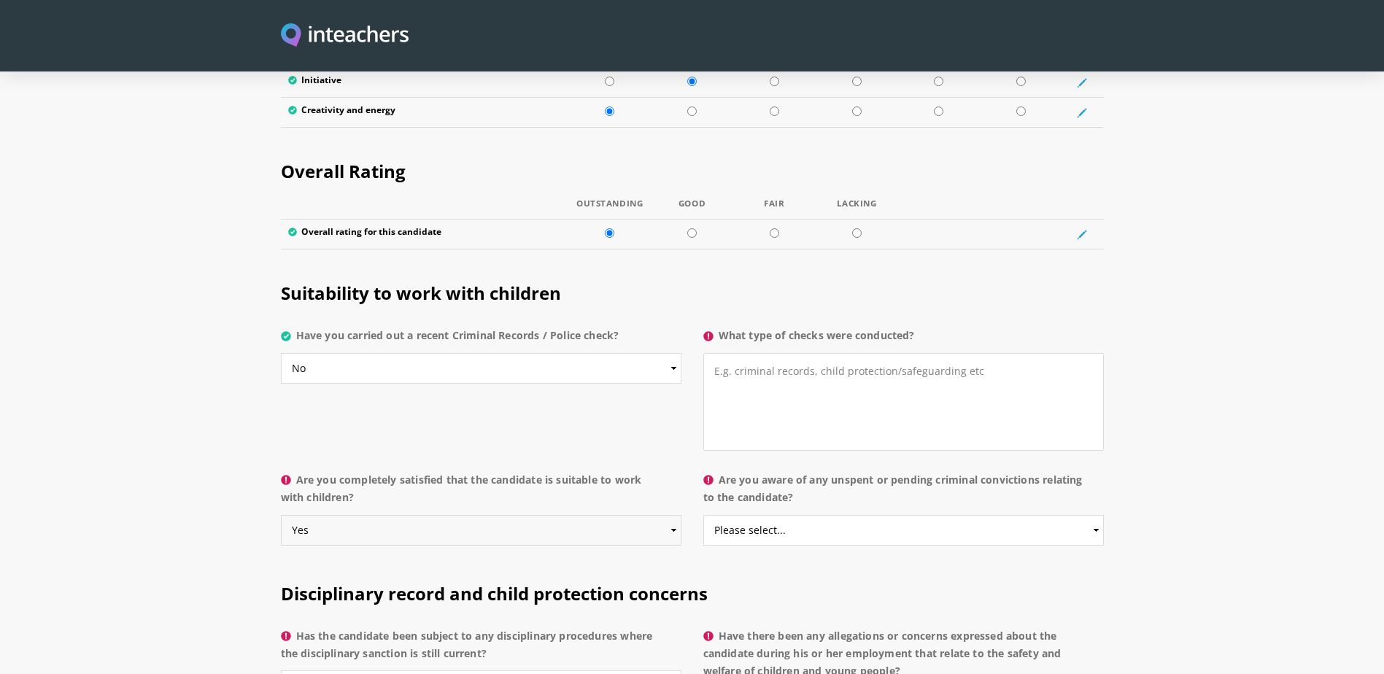
click at [281, 515] on select "Please select... Yes No Do not know" at bounding box center [481, 530] width 401 height 31
click at [820, 353] on textarea "What type of checks were conducted?" at bounding box center [903, 402] width 401 height 98
type textarea "This is conducted by the government in [GEOGRAPHIC_DATA], not by schools."
click at [408, 353] on select "Please select... Yes No Do not know" at bounding box center [481, 368] width 401 height 31
select select "Yes"
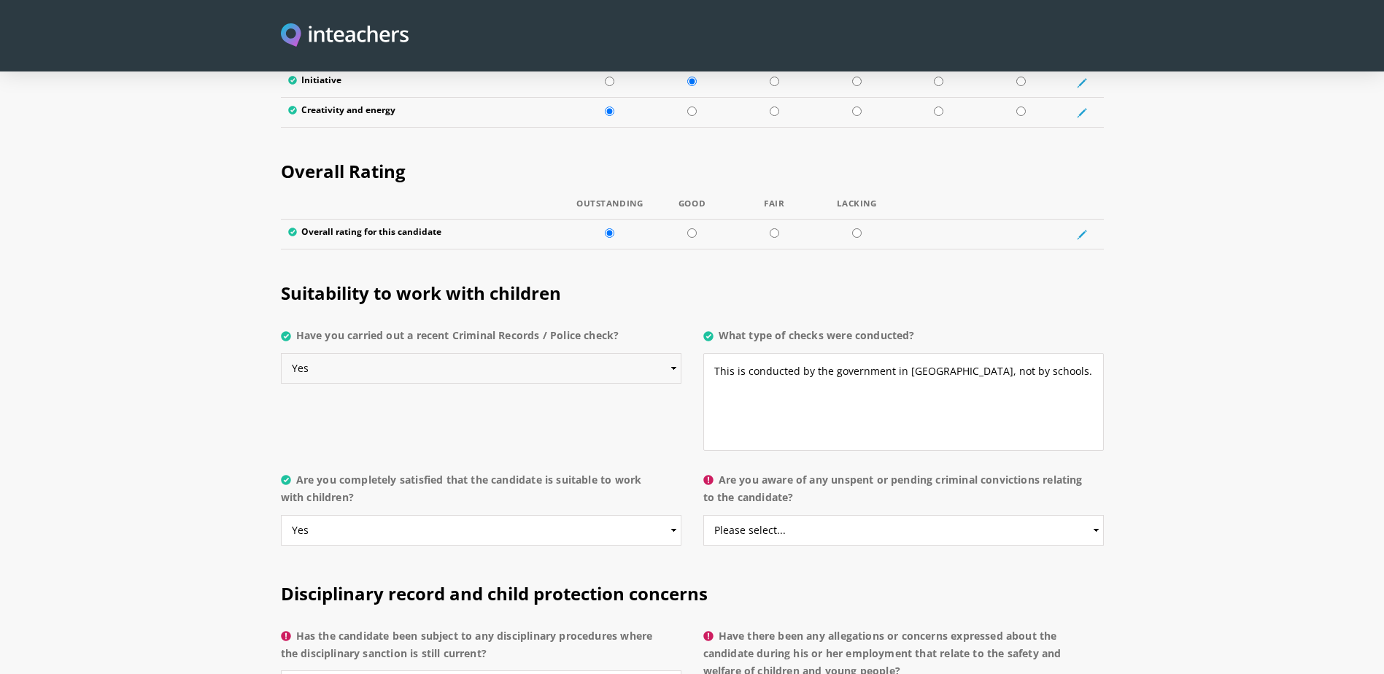
click at [281, 353] on select "Please select... Yes No Do not know" at bounding box center [481, 368] width 401 height 31
click at [718, 353] on textarea "This is conducted by the government in [GEOGRAPHIC_DATA], not by schools." at bounding box center [903, 402] width 401 height 98
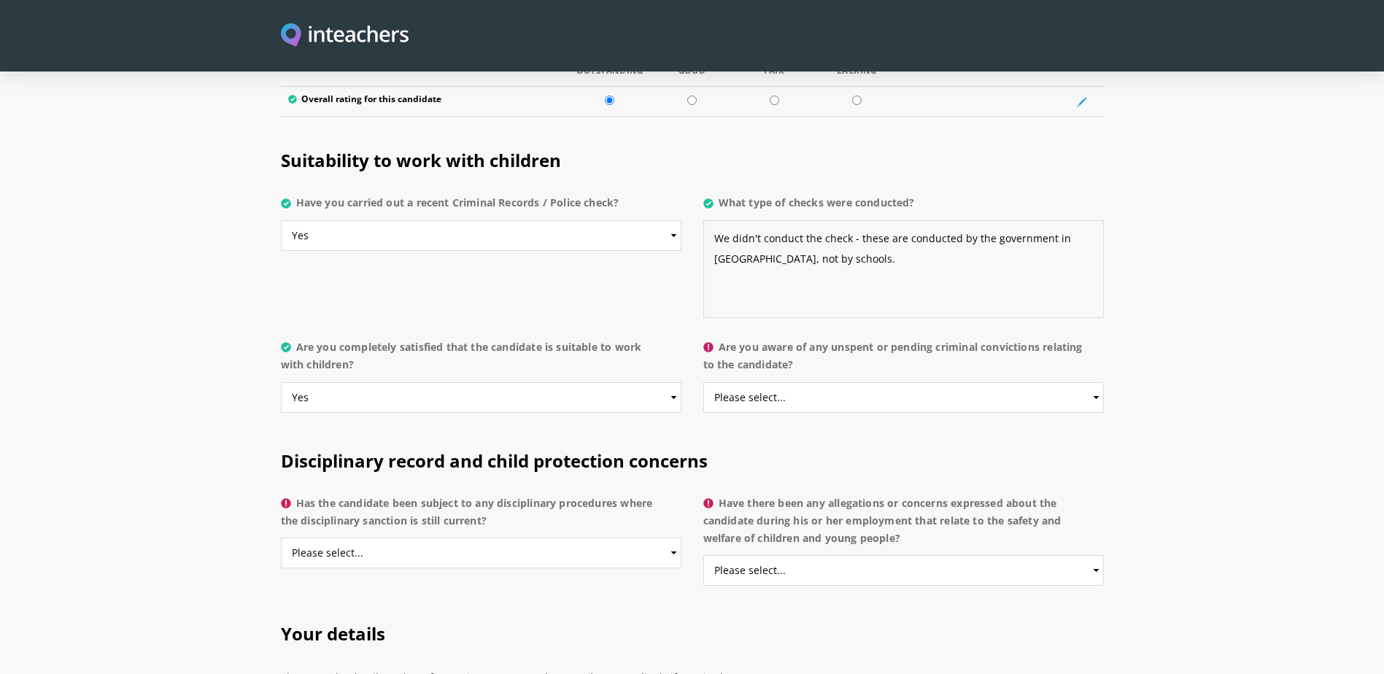
scroll to position [2845, 0]
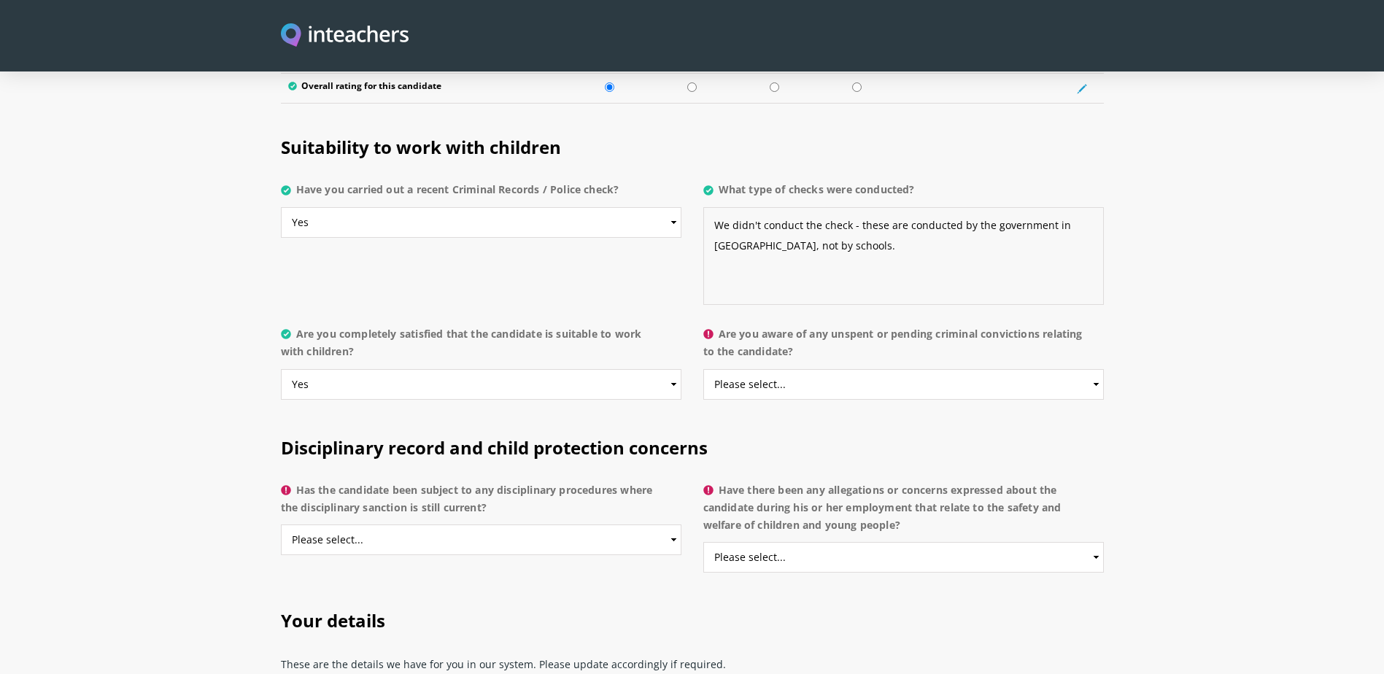
type textarea "We didn't conduct the check - these are conducted by the government in [GEOGRAP…"
click at [862, 369] on select "Please select... Yes No Do not know" at bounding box center [903, 384] width 401 height 31
select select "No"
click at [703, 369] on select "Please select... Yes No Do not know" at bounding box center [903, 384] width 401 height 31
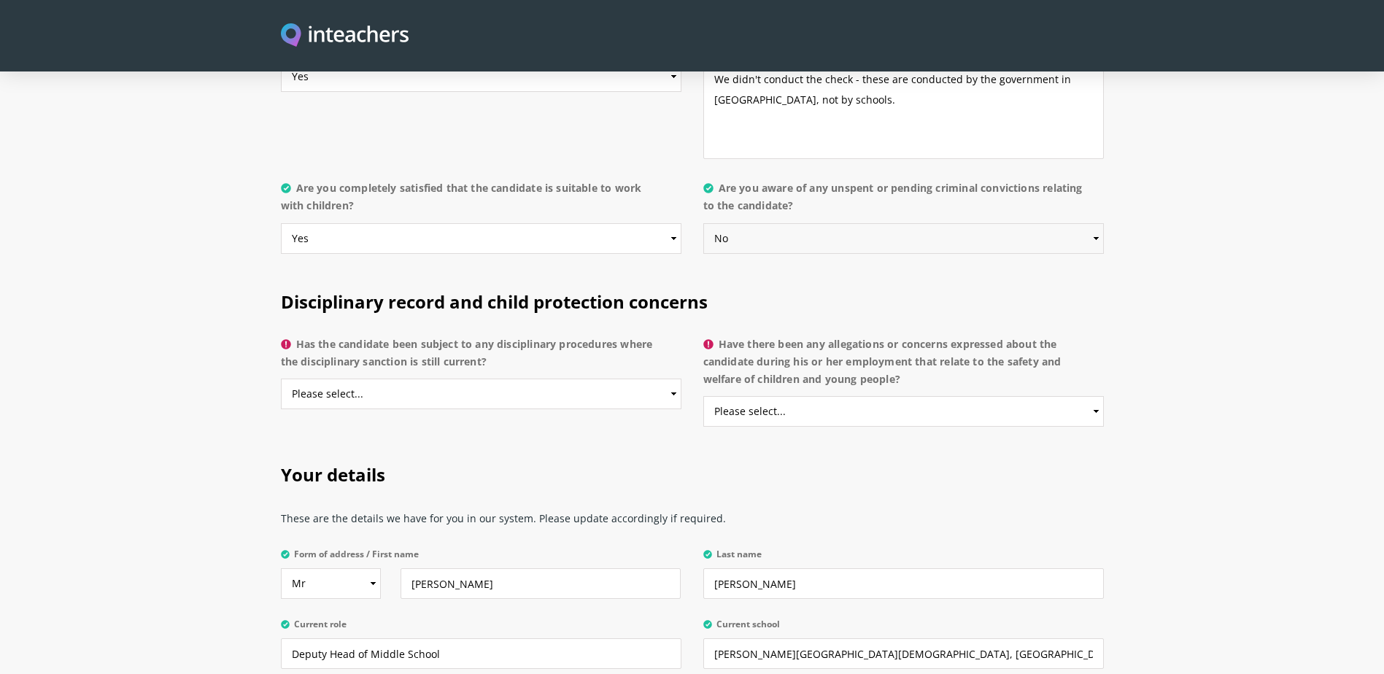
scroll to position [3064, 0]
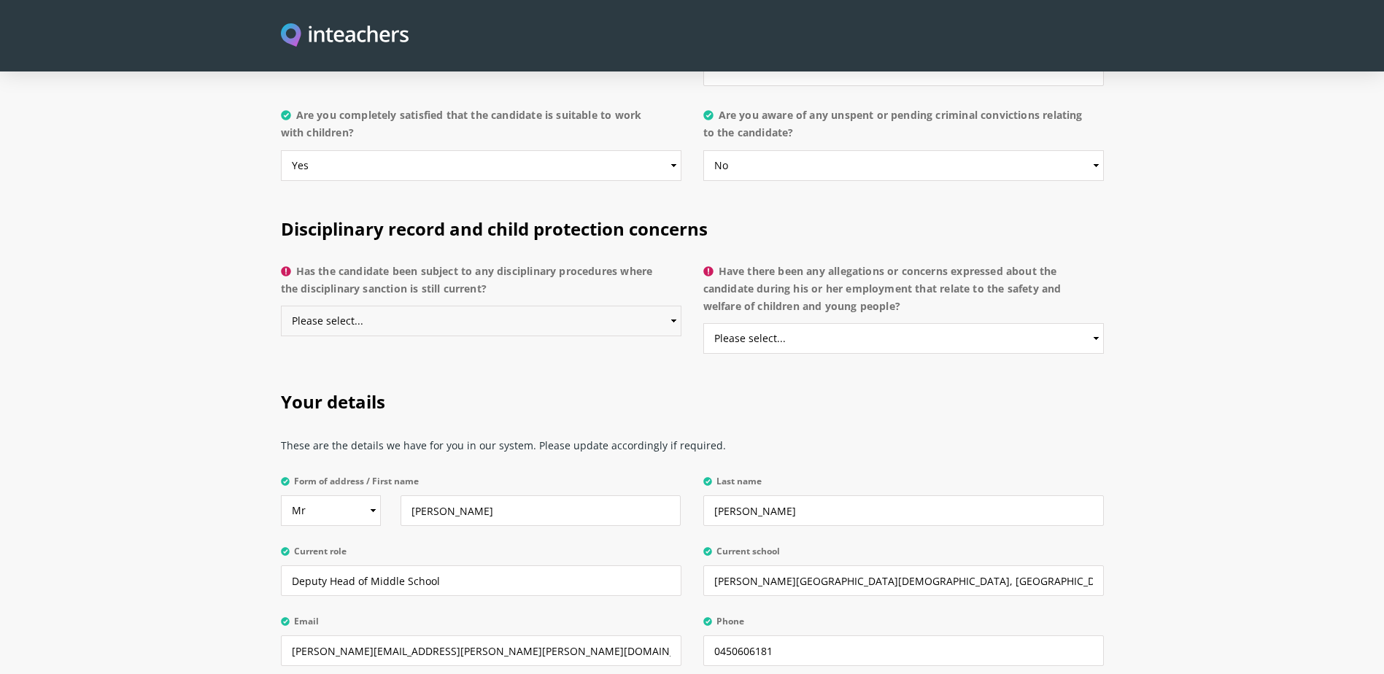
click at [431, 306] on select "Please select... Yes No Do not know" at bounding box center [481, 321] width 401 height 31
select select "No"
click at [281, 306] on select "Please select... Yes No Do not know" at bounding box center [481, 321] width 401 height 31
click at [821, 323] on select "Please select... Yes No Do not know" at bounding box center [903, 338] width 401 height 31
select select "No"
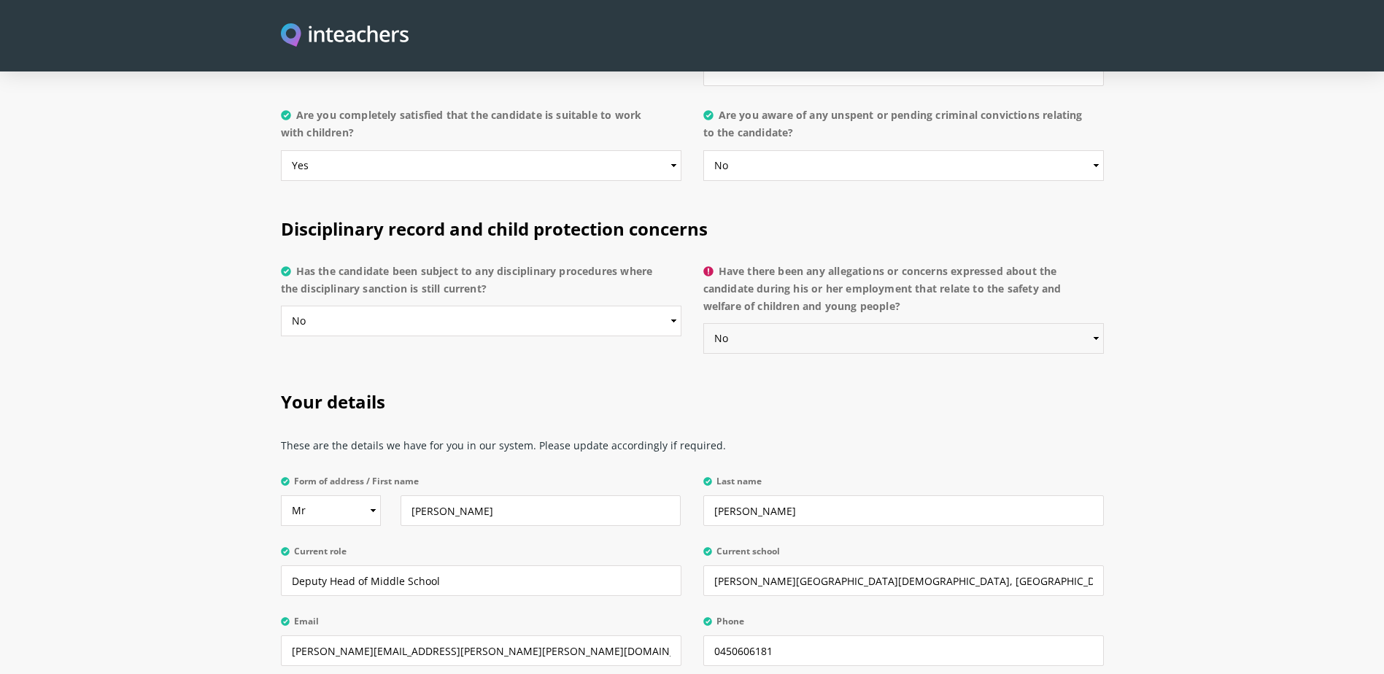
click at [703, 323] on select "Please select... Yes No Do not know" at bounding box center [903, 338] width 401 height 31
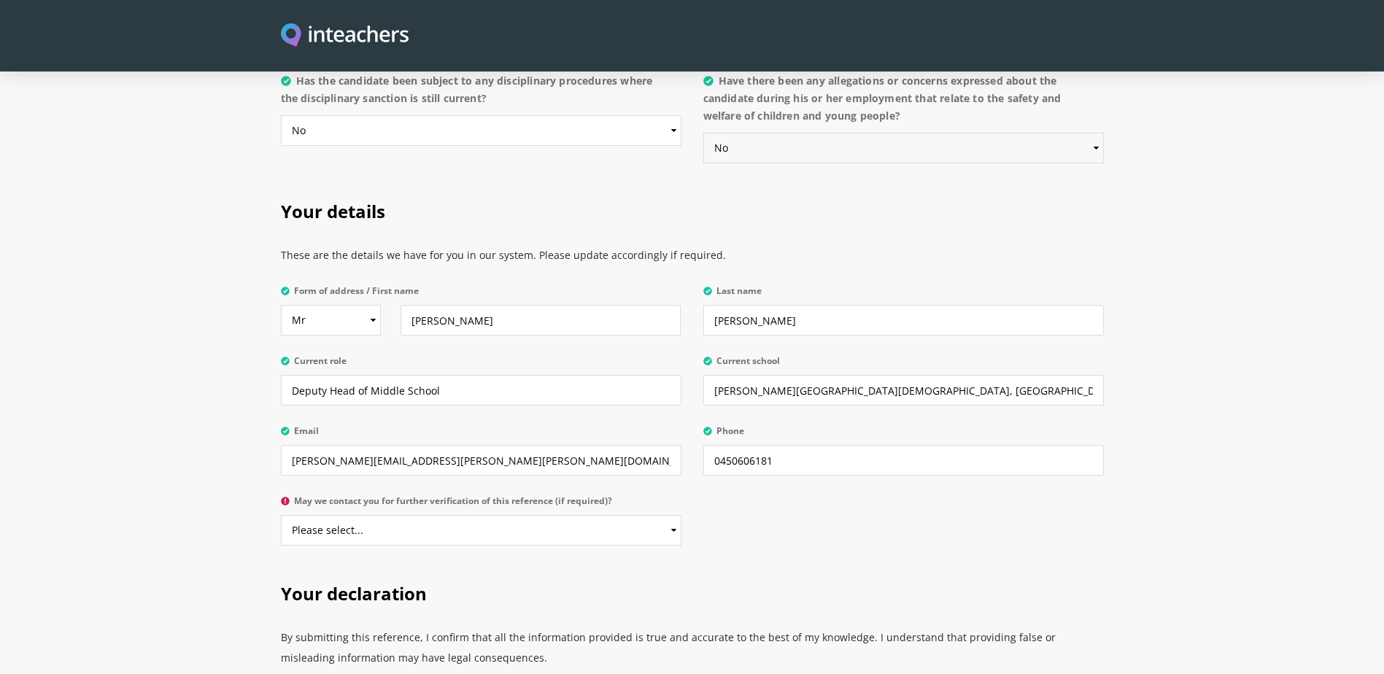
scroll to position [3283, 0]
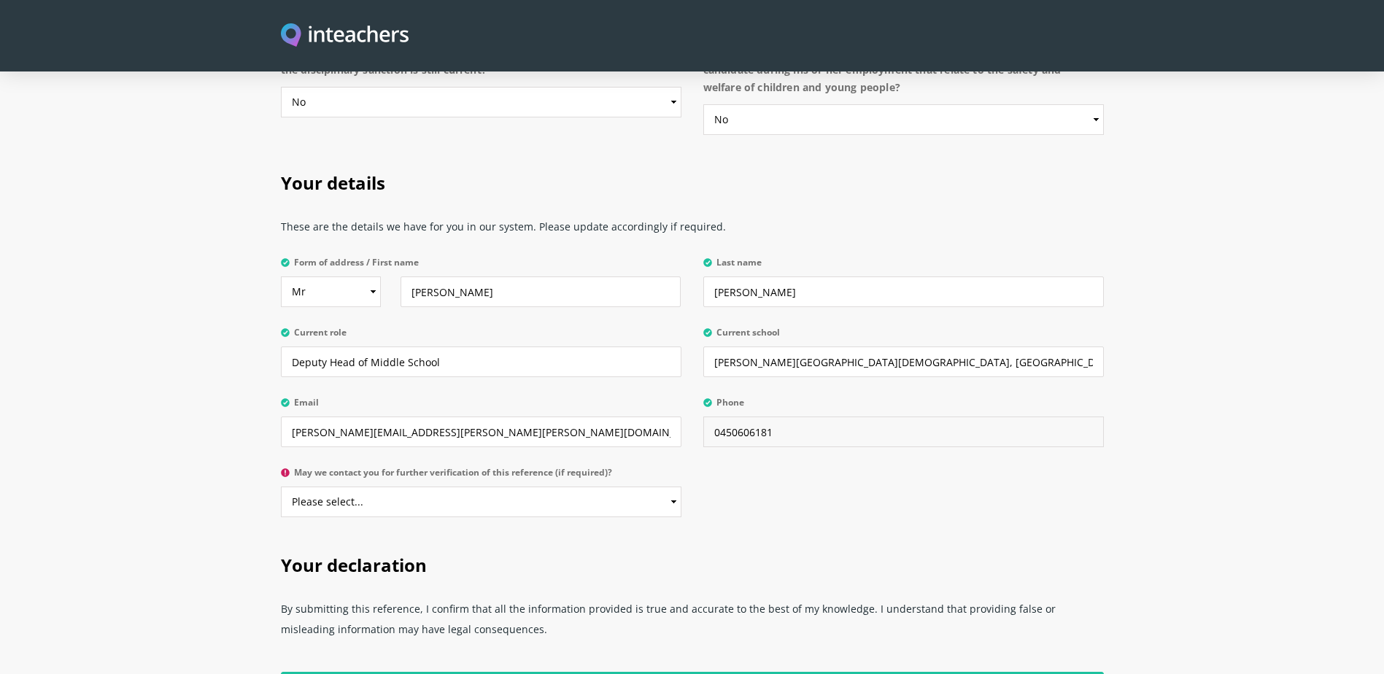
click at [719, 417] on input "0450606181" at bounding box center [903, 432] width 401 height 31
type input "[PHONE_NUMBER]"
click at [425, 487] on select "Please select... Yes No" at bounding box center [481, 502] width 401 height 31
select select "Yes"
click at [281, 487] on select "Please select... Yes No" at bounding box center [481, 502] width 401 height 31
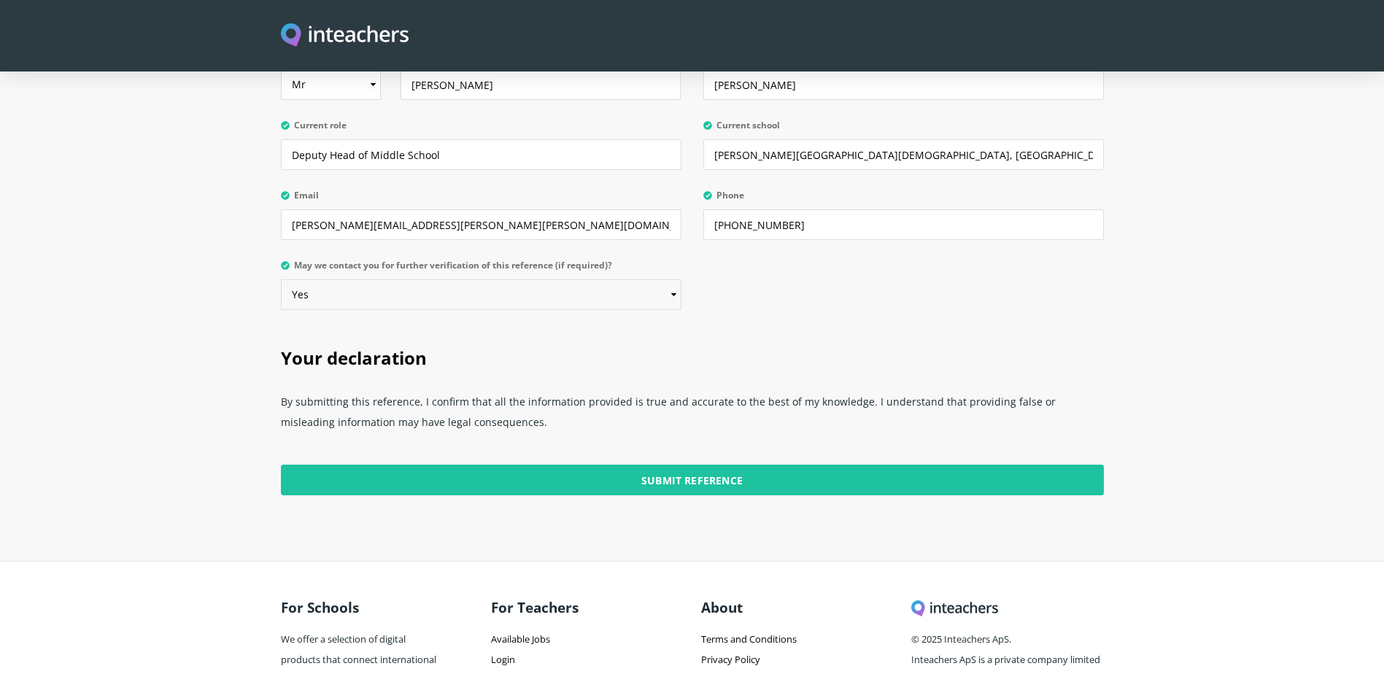
scroll to position [3553, 0]
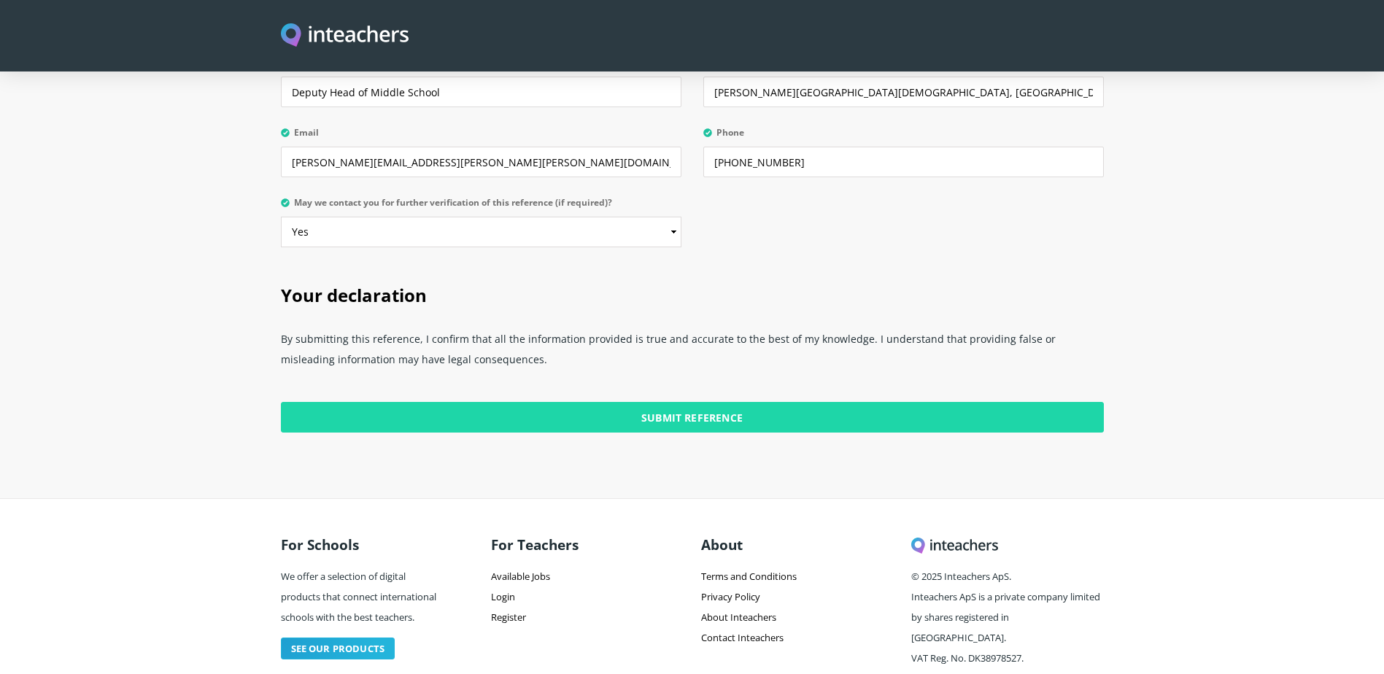
click at [712, 402] on input "Submit Reference" at bounding box center [692, 417] width 823 height 31
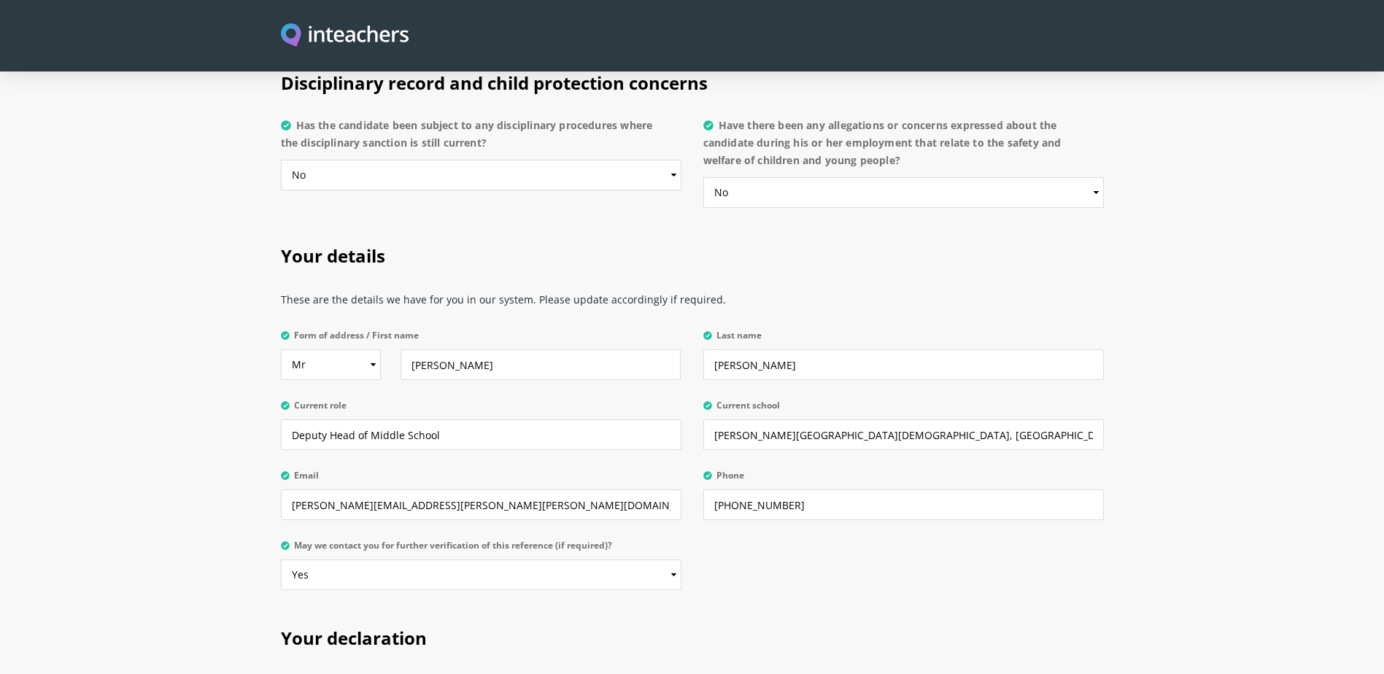
scroll to position [3429, 0]
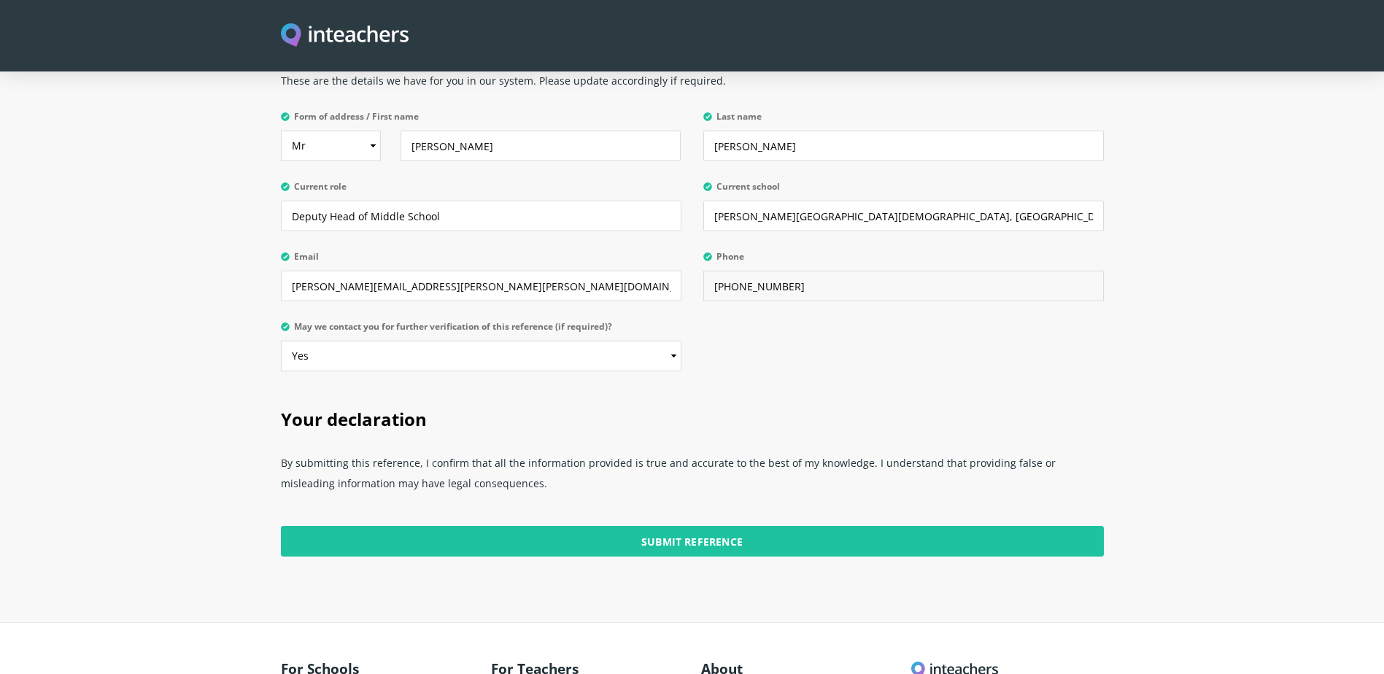
click at [730, 271] on input "[PHONE_NUMBER]" at bounding box center [903, 286] width 401 height 31
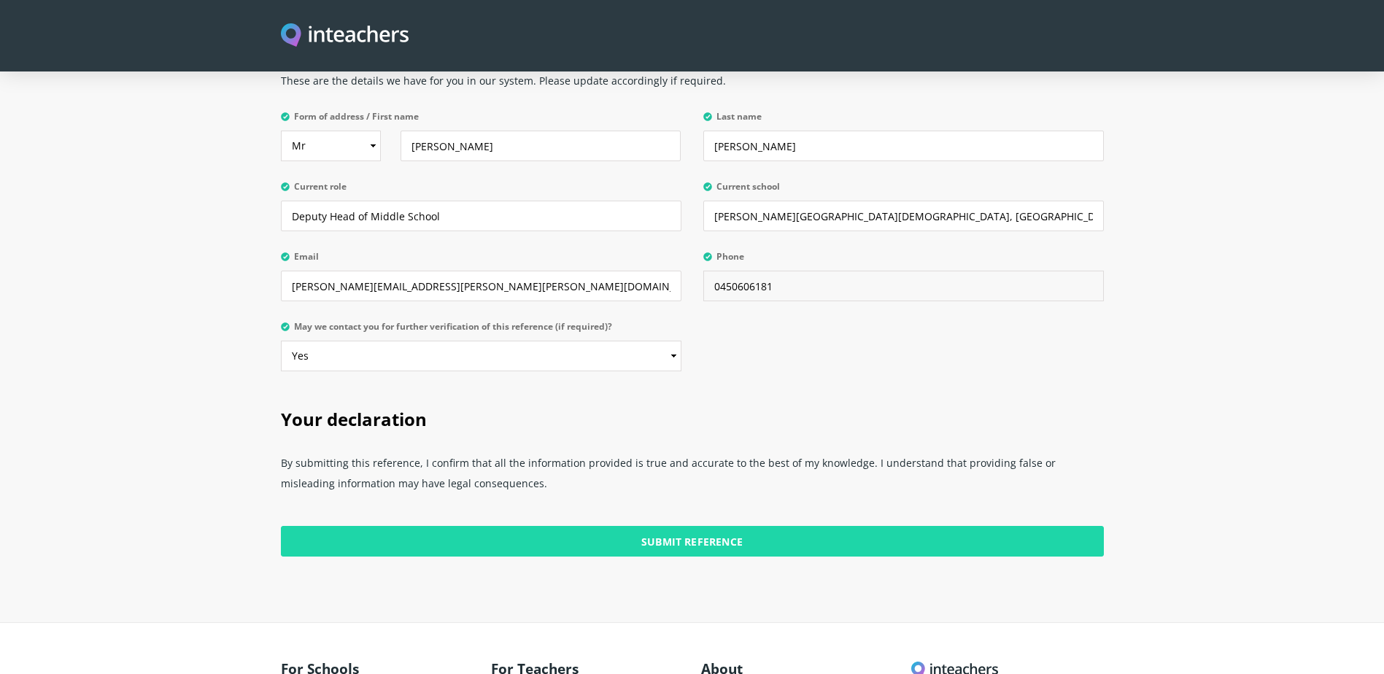
type input "0450606181"
click at [690, 526] on input "Submit Reference" at bounding box center [692, 541] width 823 height 31
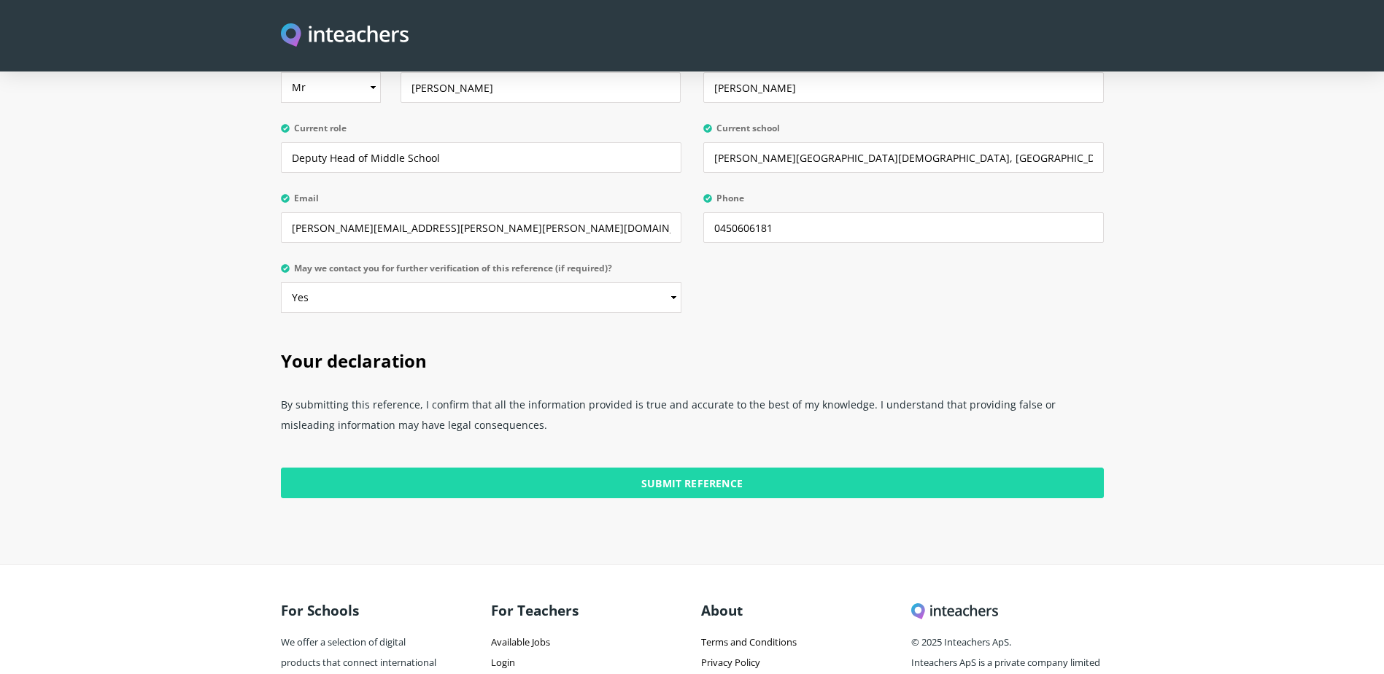
scroll to position [3553, 0]
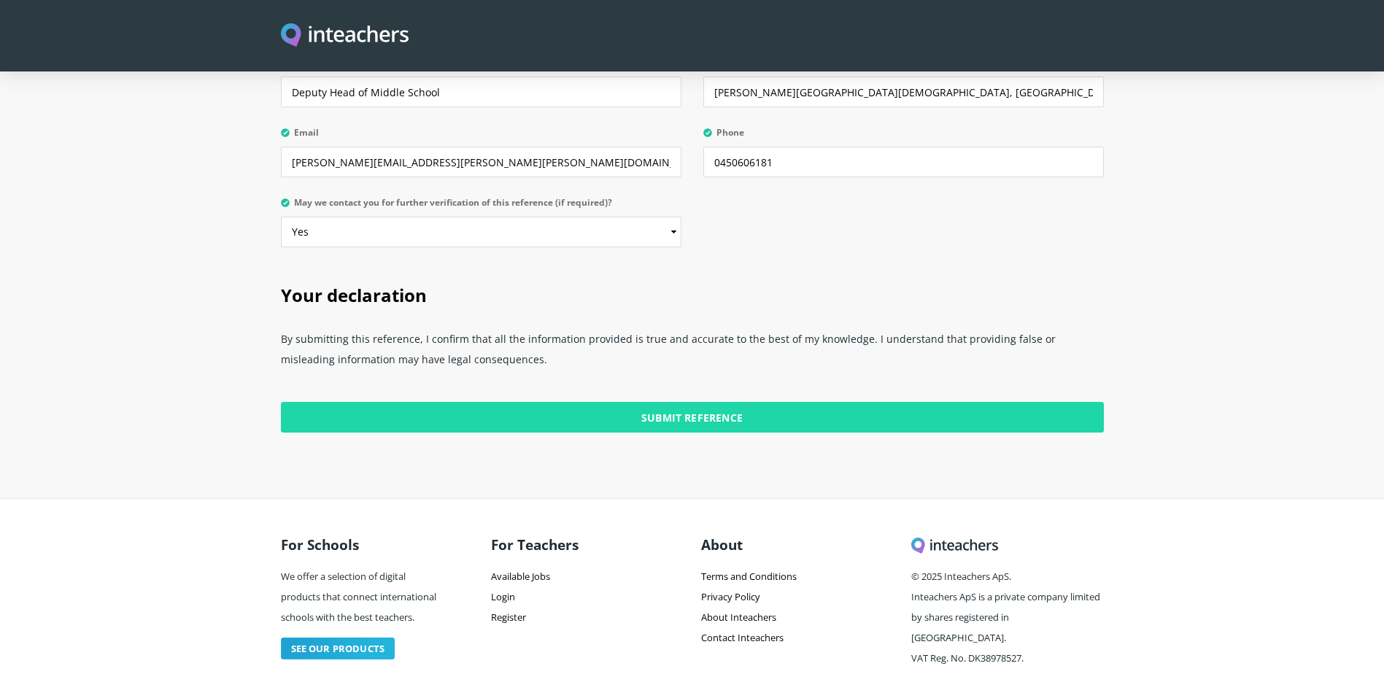
click at [751, 402] on input "Submit Reference" at bounding box center [692, 417] width 823 height 31
